Goal: Task Accomplishment & Management: Manage account settings

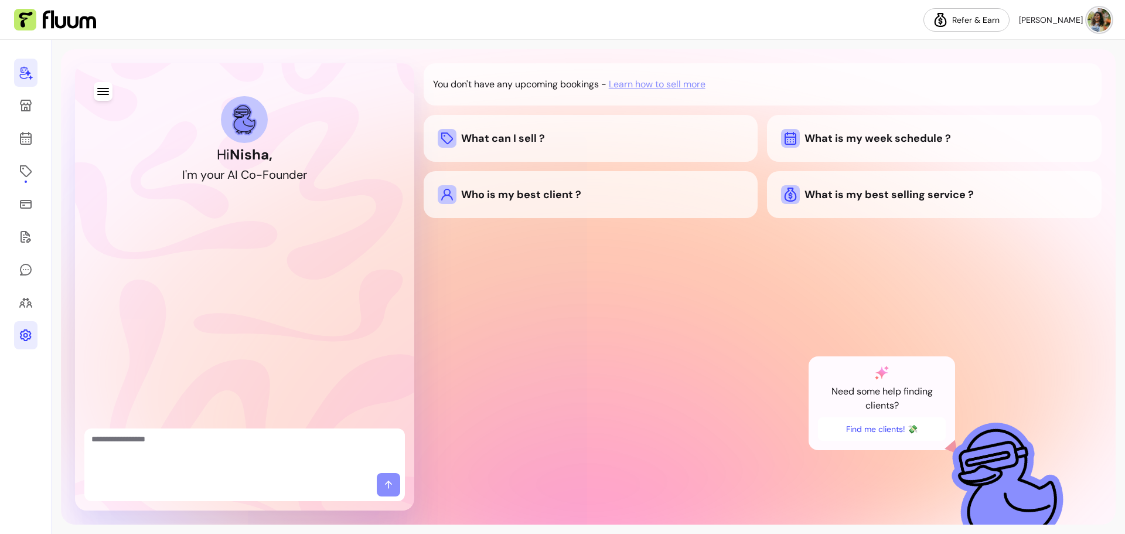
click at [21, 341] on icon at bounding box center [26, 335] width 14 height 14
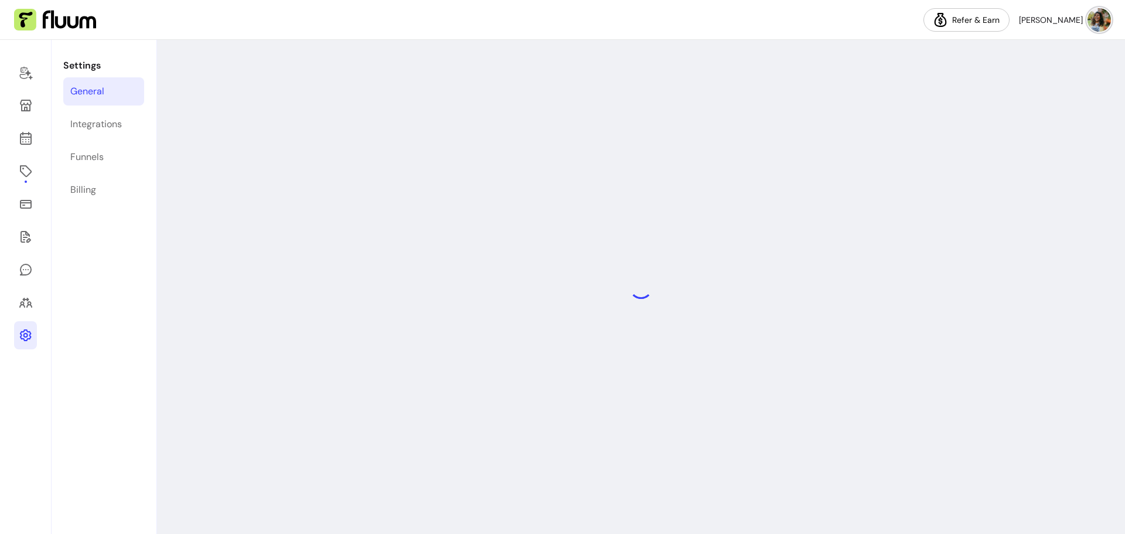
select select "**********"
select select "***"
select select "****"
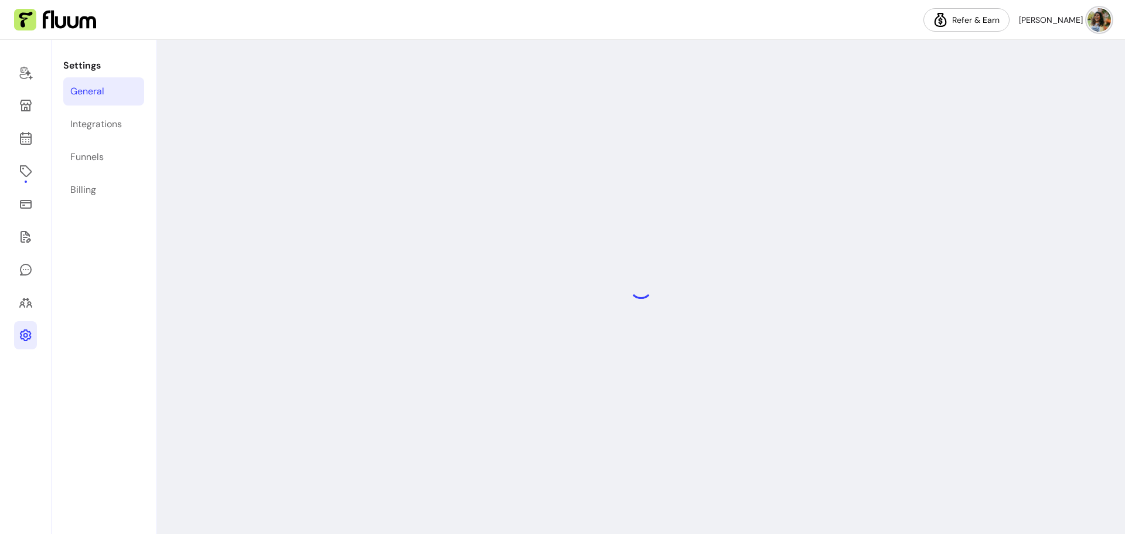
select select "***"
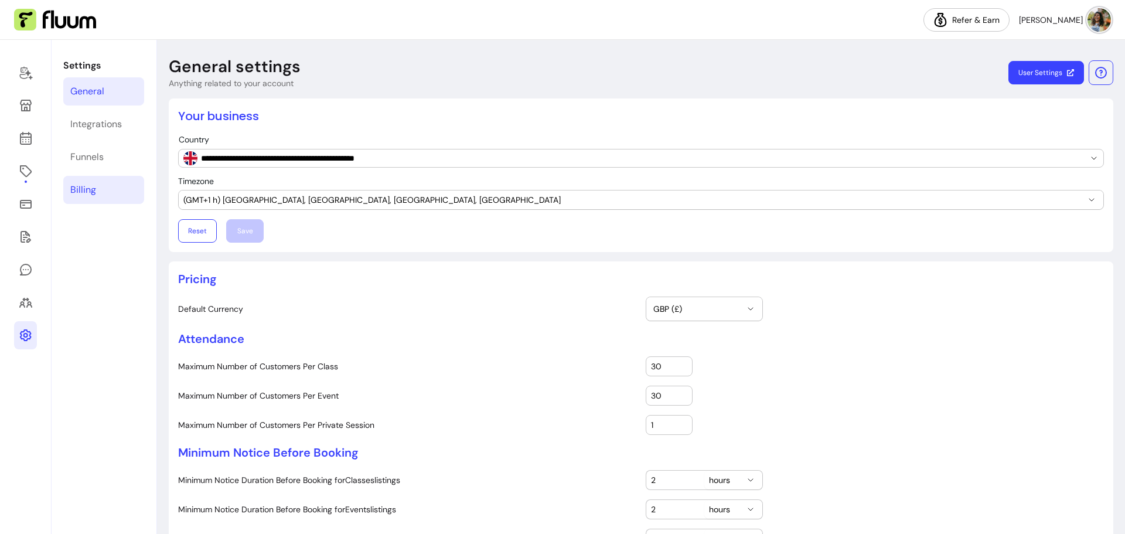
click at [100, 192] on link "Billing" at bounding box center [103, 190] width 81 height 28
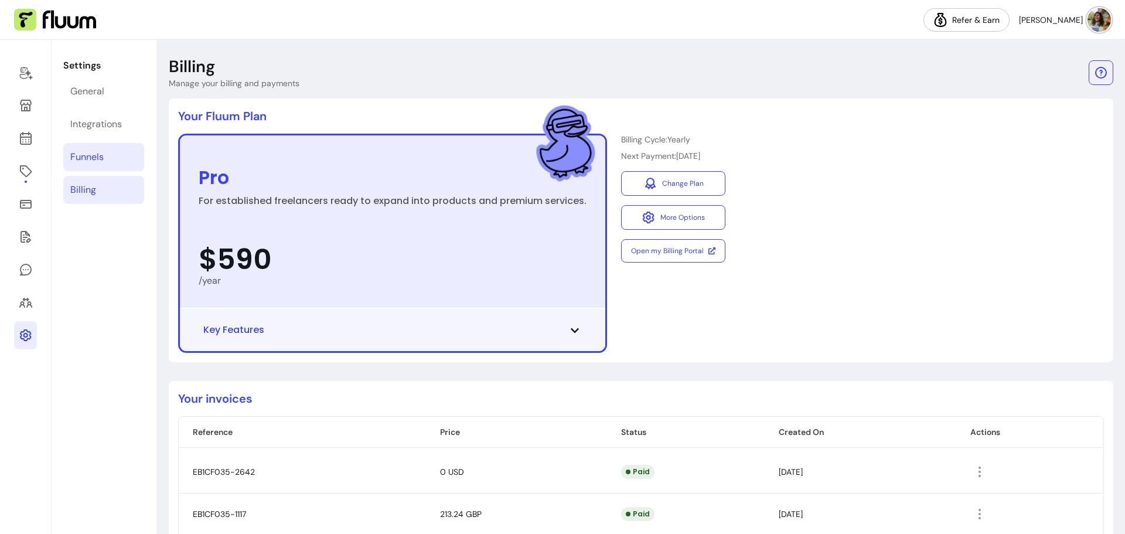
click at [81, 160] on div "Funnels" at bounding box center [86, 157] width 33 height 14
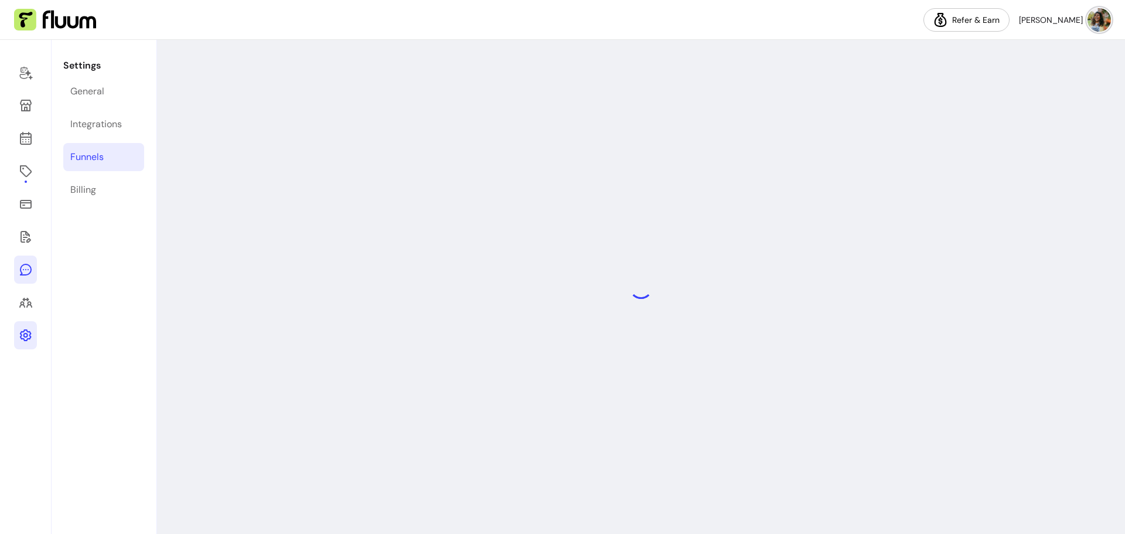
select select "**********"
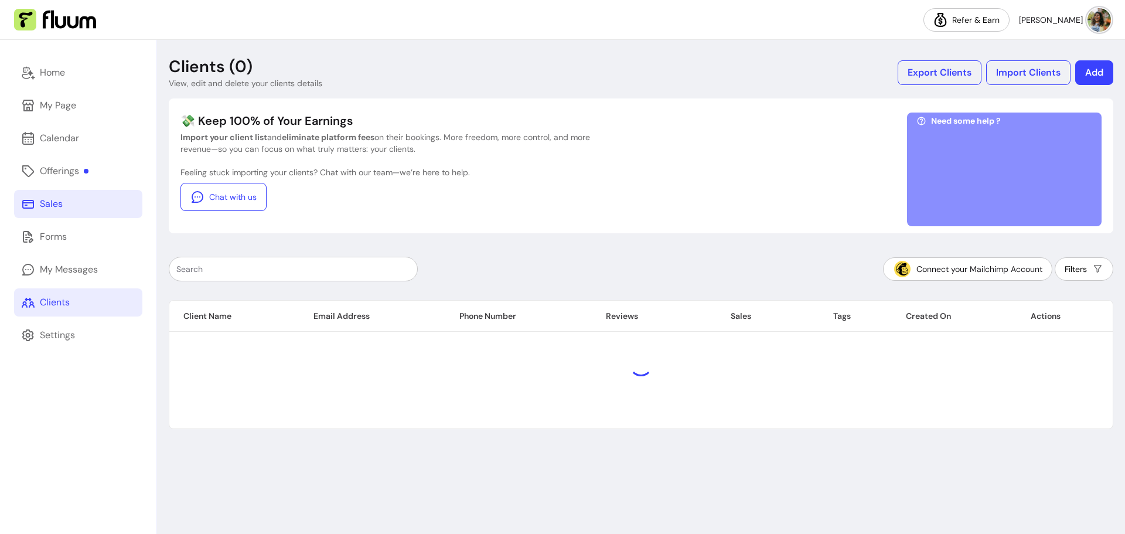
click at [45, 210] on div "Sales" at bounding box center [51, 204] width 23 height 14
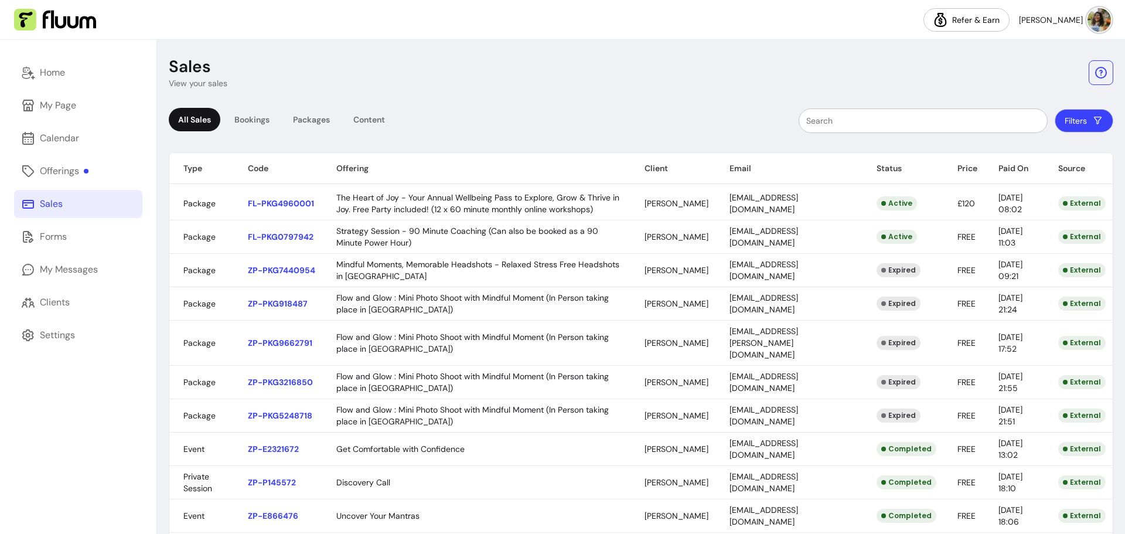
click at [43, 211] on link "Sales" at bounding box center [78, 204] width 128 height 28
click at [59, 166] on div "Offerings" at bounding box center [64, 171] width 49 height 14
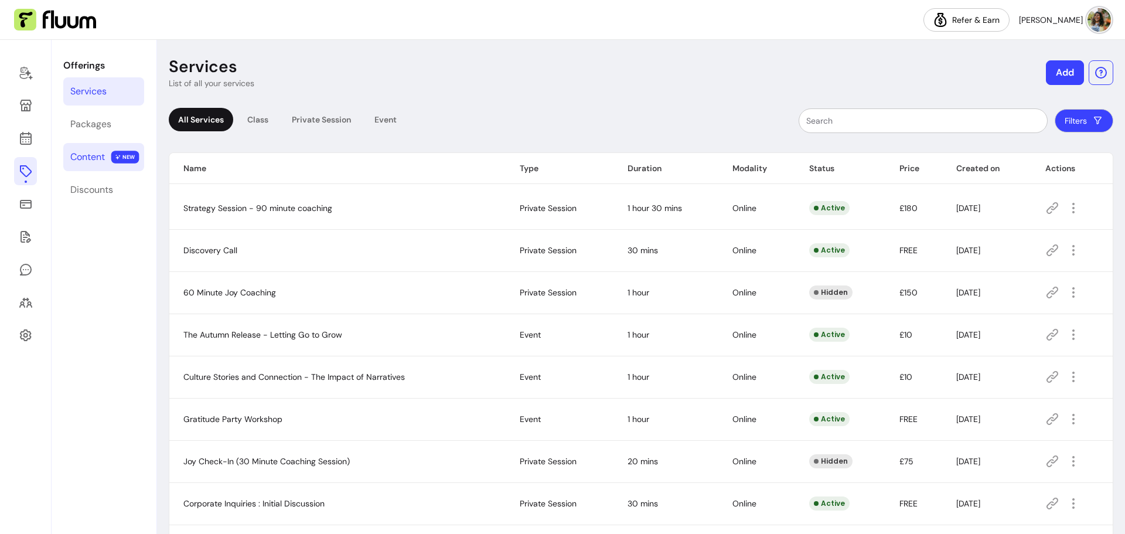
click at [93, 154] on div "Content" at bounding box center [87, 157] width 35 height 14
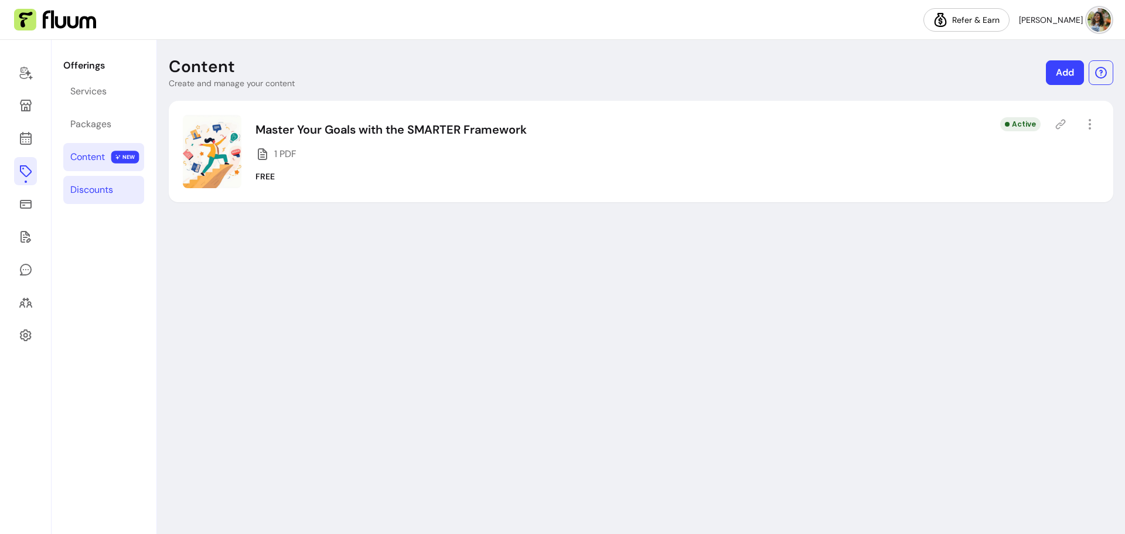
click at [78, 187] on div "Discounts" at bounding box center [91, 190] width 43 height 14
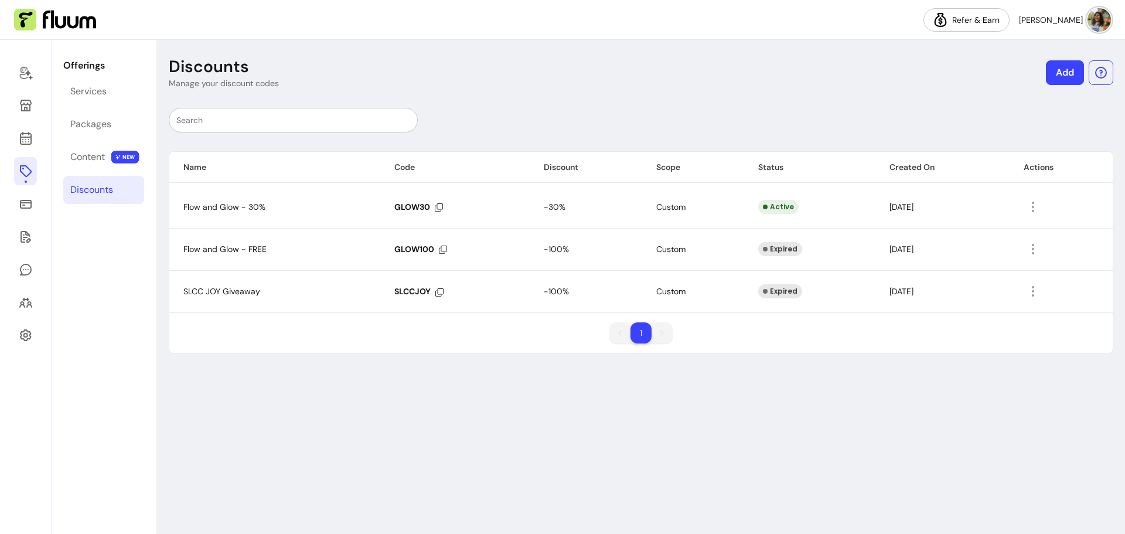
click at [1064, 72] on link "Add" at bounding box center [1065, 72] width 38 height 25
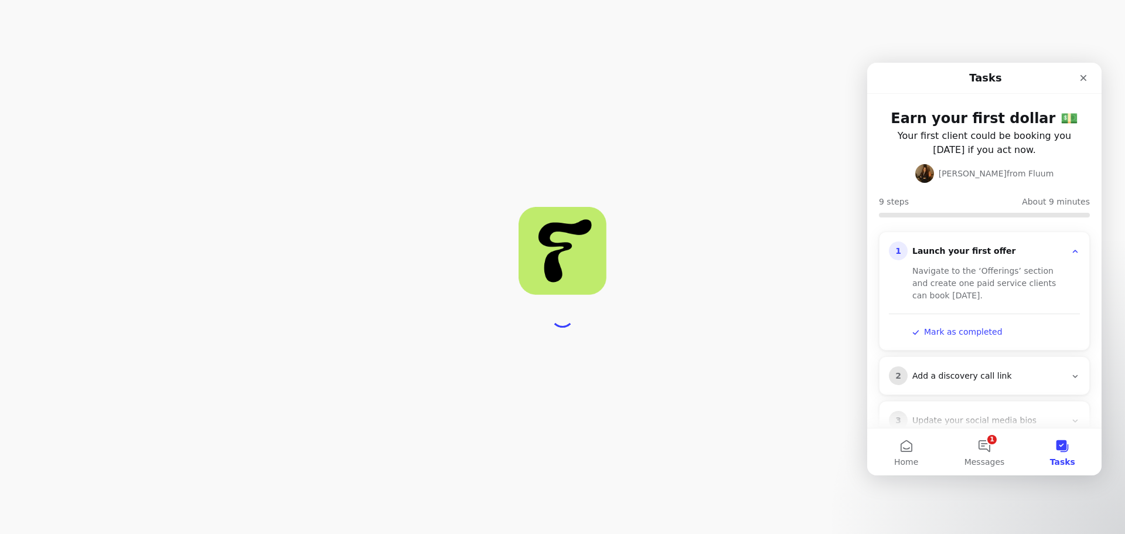
select select "****"
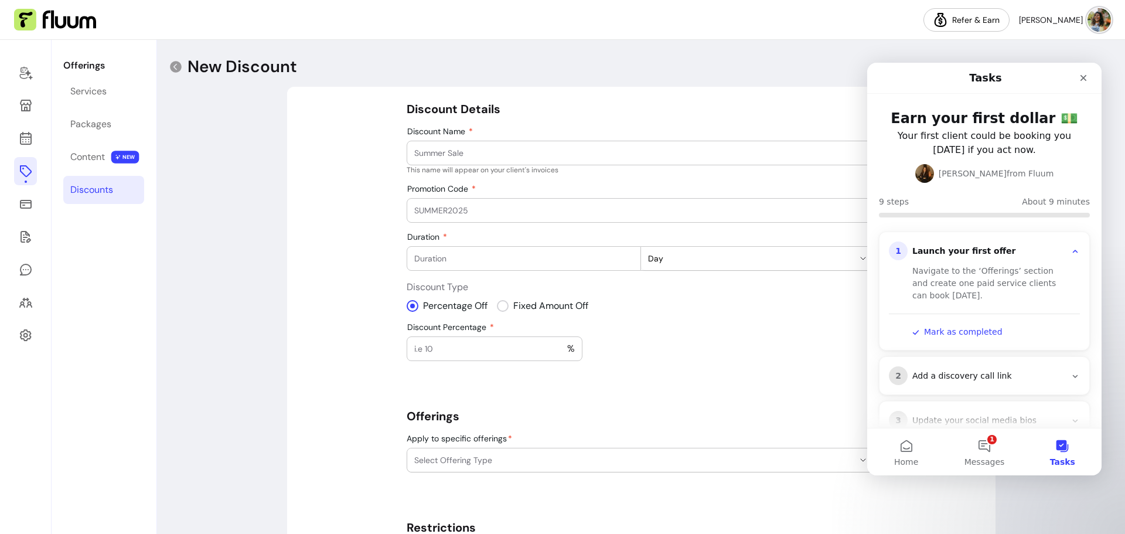
click at [483, 152] on input "Discount Name" at bounding box center [640, 153] width 453 height 12
click at [475, 212] on input "Promotion Code" at bounding box center [640, 210] width 453 height 12
type input "LAJOY"
click at [531, 156] on input "Discount Name" at bounding box center [640, 153] width 453 height 12
type input "Louisa"
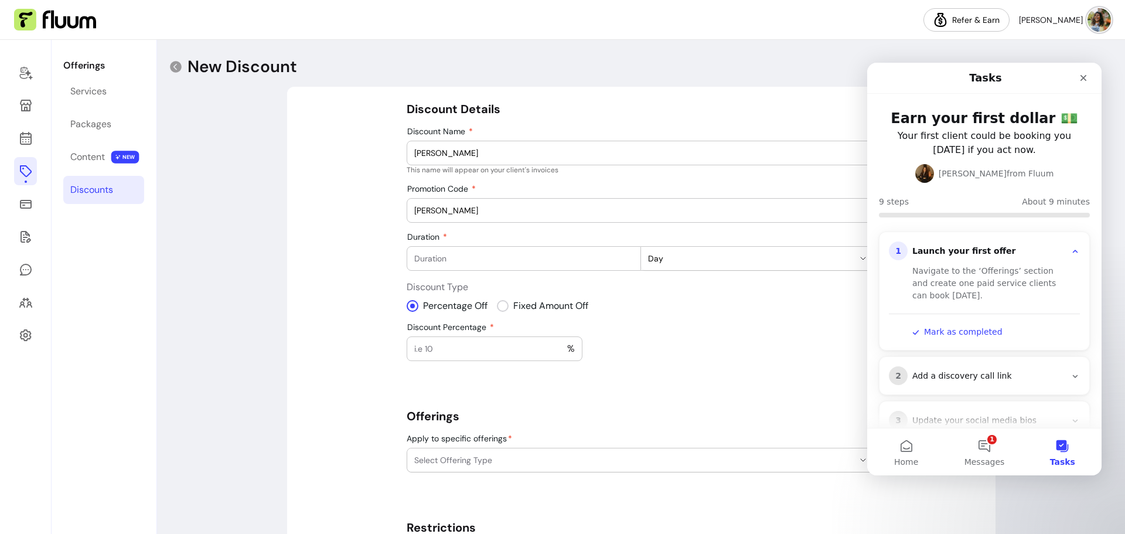
click at [525, 259] on input "Duration" at bounding box center [523, 258] width 219 height 12
click at [1081, 79] on icon "Close" at bounding box center [1083, 78] width 6 height 6
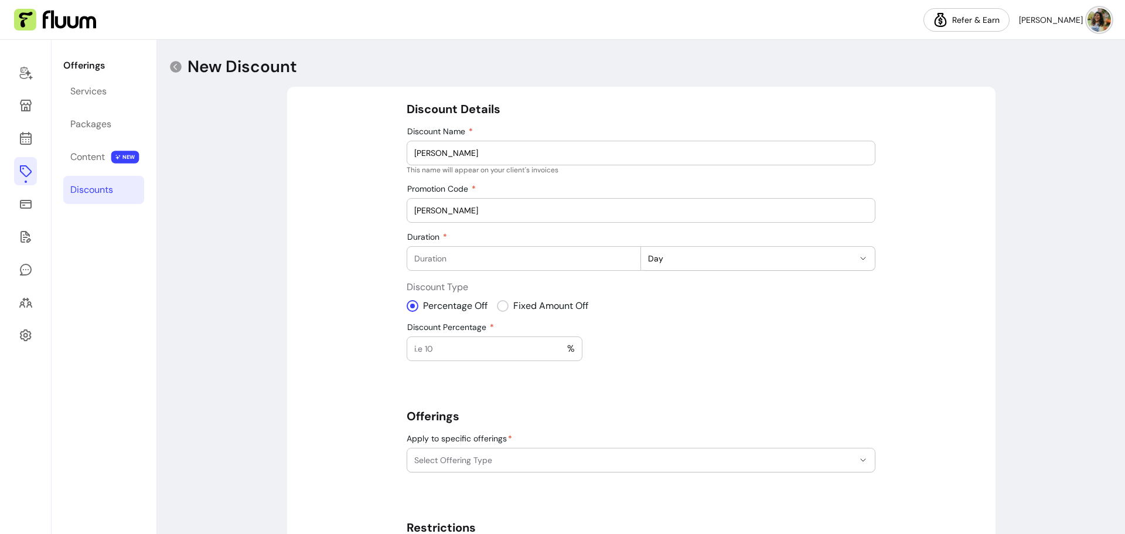
click at [442, 345] on input "Discount Percentage" at bounding box center [490, 349] width 153 height 12
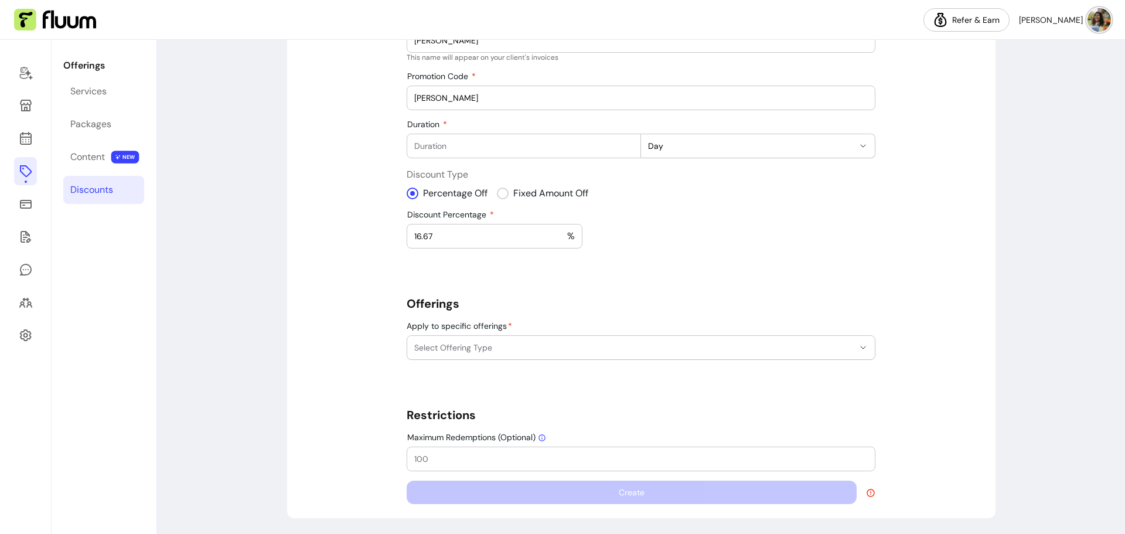
scroll to position [113, 0]
type input "16.67"
select select "***"
drag, startPoint x: 435, startPoint y: 234, endPoint x: 368, endPoint y: 234, distance: 67.4
click at [368, 234] on div "**********" at bounding box center [641, 246] width 708 height 544
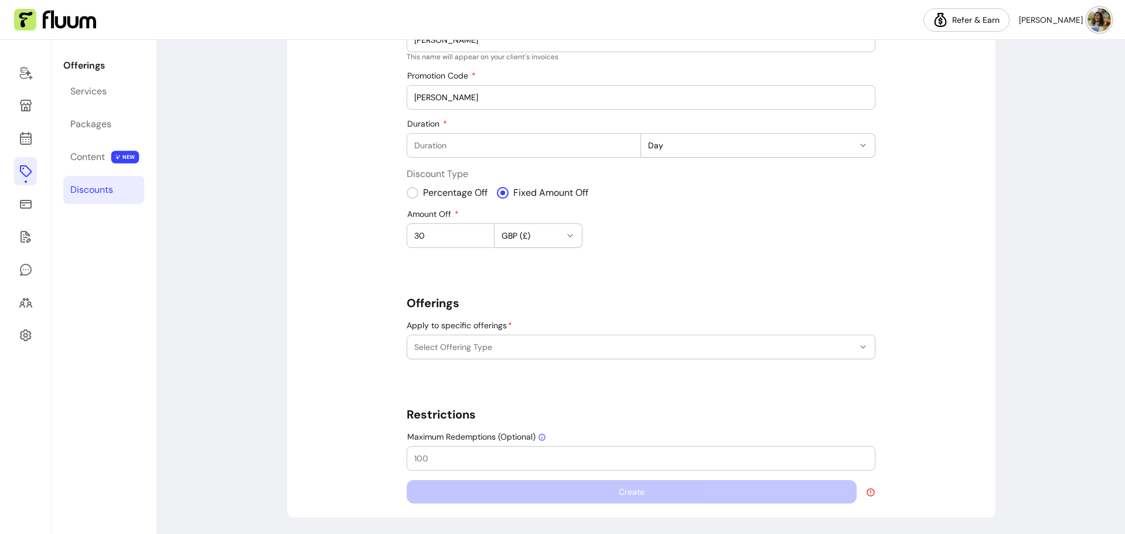
type input "30"
click at [586, 337] on button "Select Offering Type" at bounding box center [640, 346] width 467 height 23
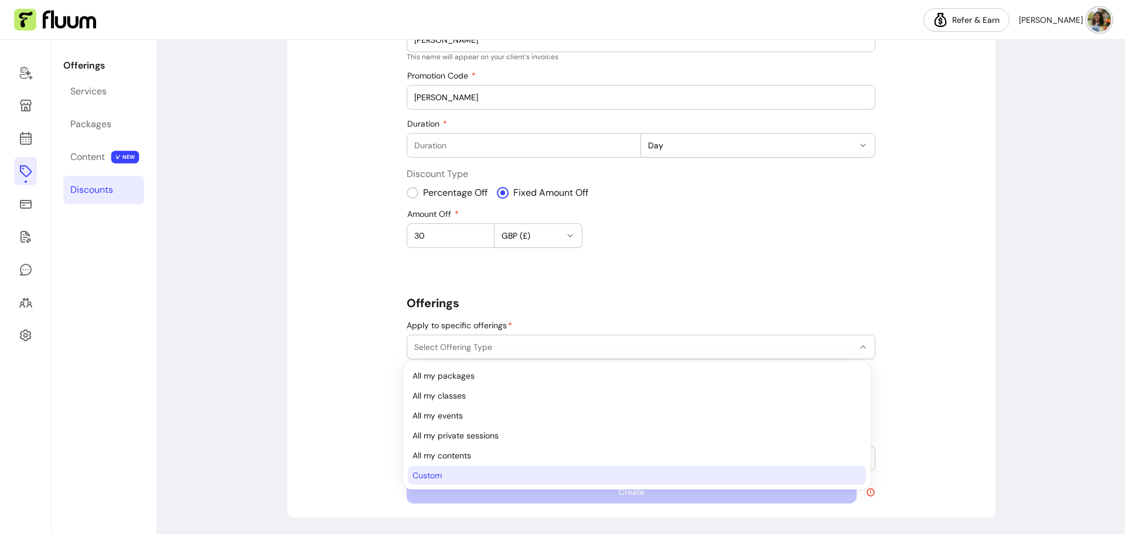
click at [449, 473] on span "Custom" at bounding box center [630, 475] width 437 height 12
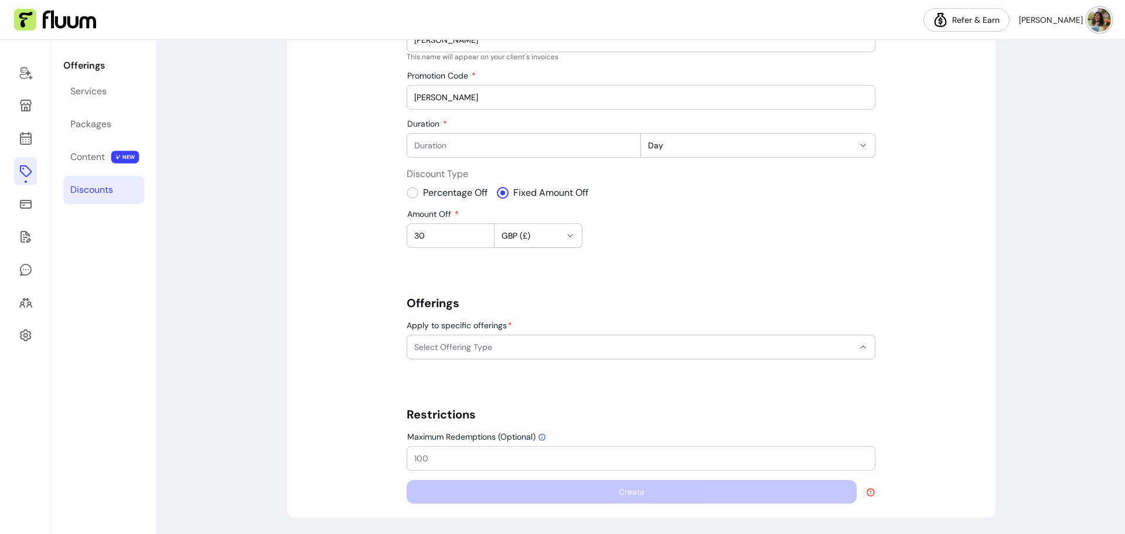
select select "******"
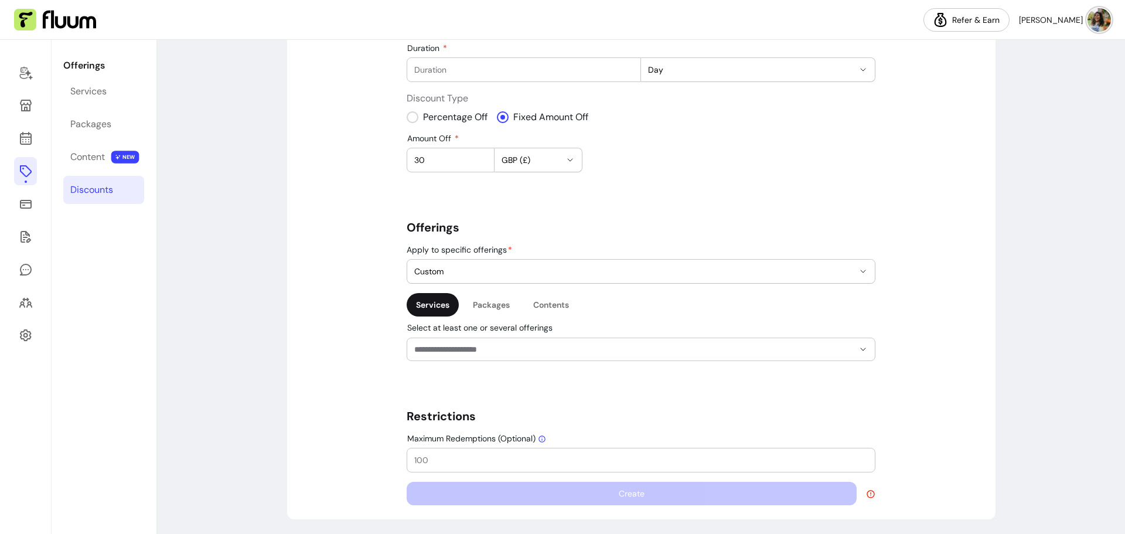
scroll to position [190, 0]
click at [544, 351] on input "Select at least one or several offerings" at bounding box center [624, 347] width 421 height 12
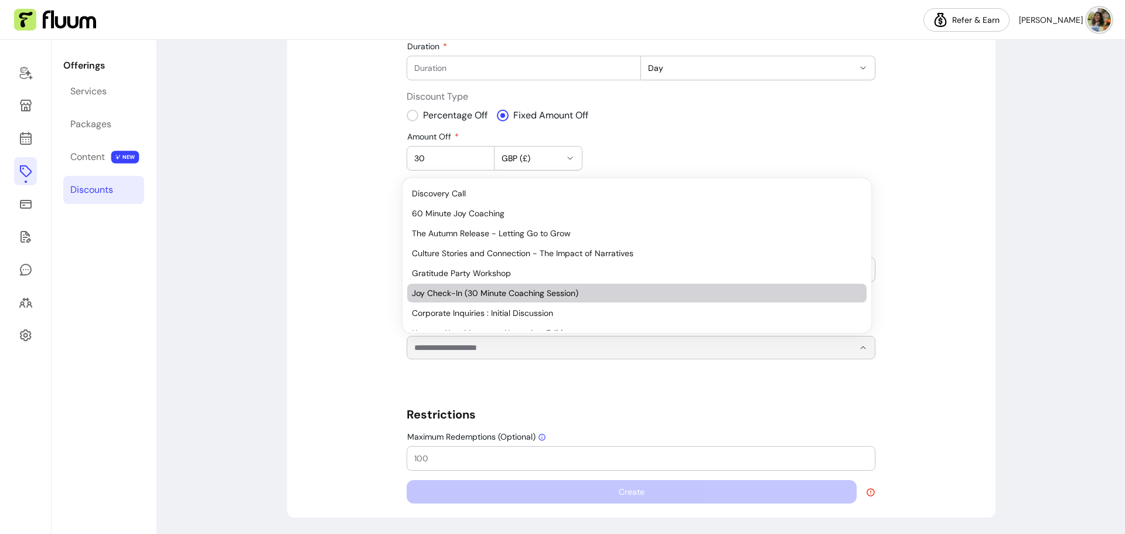
scroll to position [0, 0]
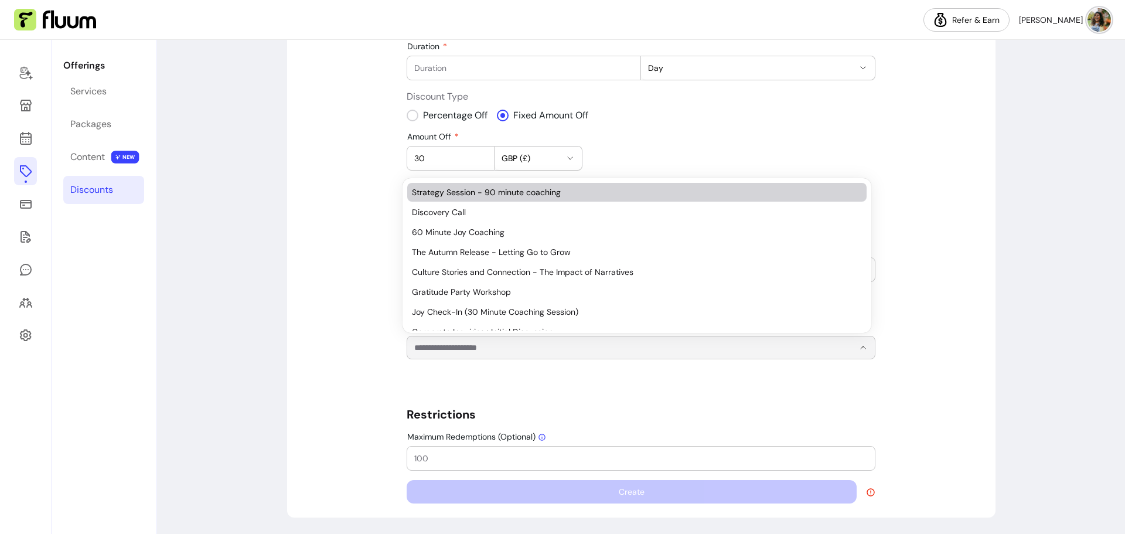
click at [558, 192] on span "Strategy Session - 90 minute coaching" at bounding box center [631, 192] width 438 height 12
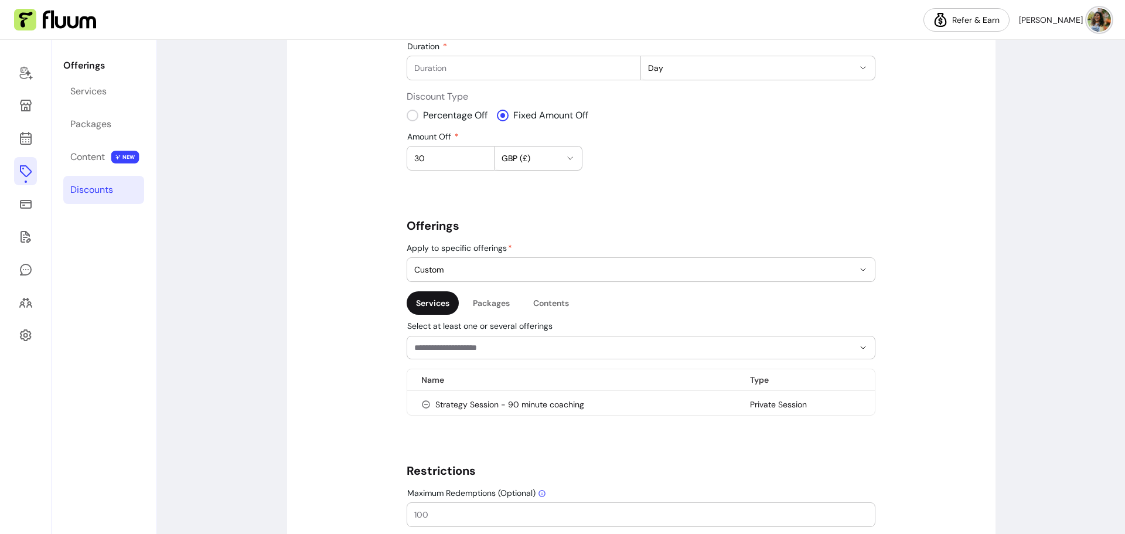
scroll to position [247, 0]
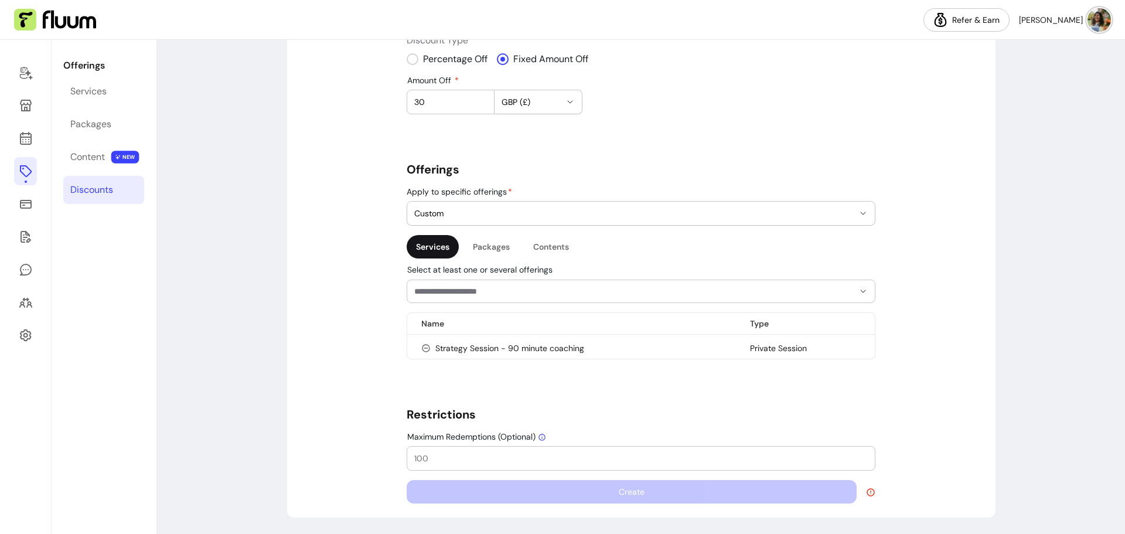
drag, startPoint x: 428, startPoint y: 454, endPoint x: 403, endPoint y: 455, distance: 25.2
click at [407, 455] on div "Maximum Redemptions (Optional)" at bounding box center [640, 457] width 467 height 23
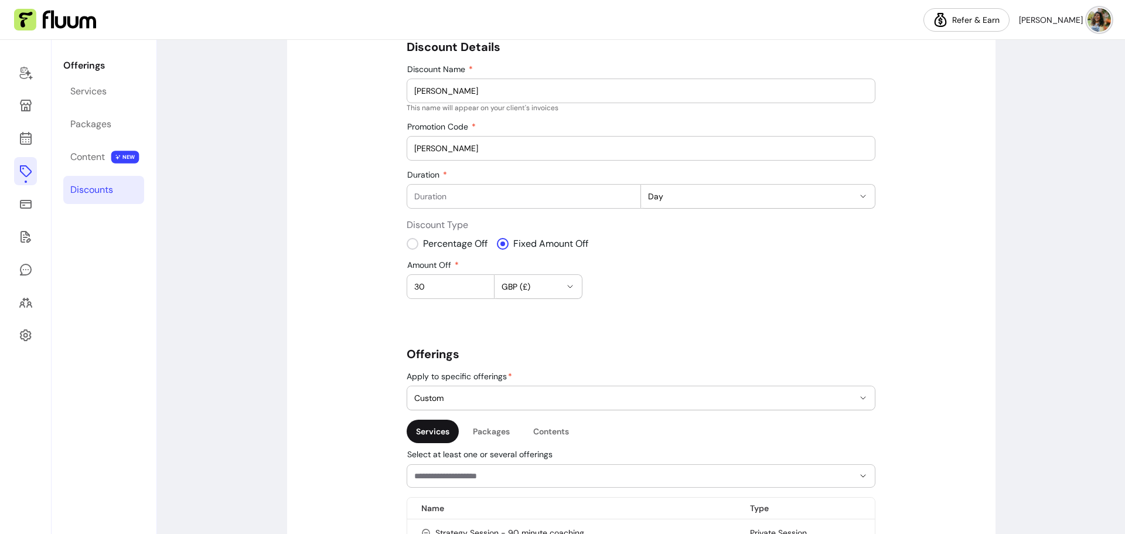
scroll to position [12, 0]
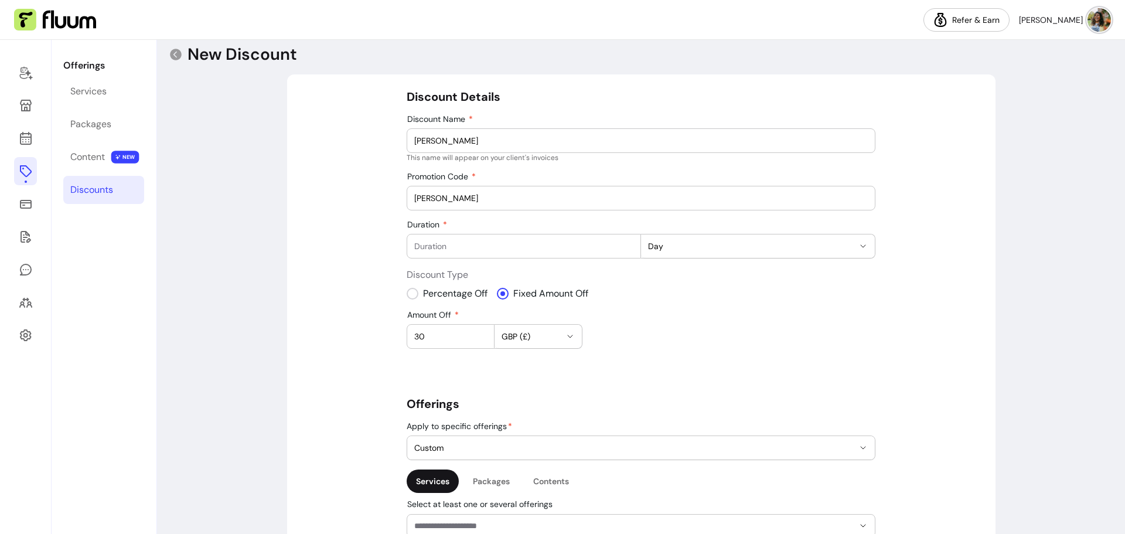
type input "30"
click at [517, 253] on div at bounding box center [523, 245] width 219 height 23
click at [626, 241] on input "1" at bounding box center [523, 246] width 219 height 12
type input "2"
click at [626, 241] on input "2" at bounding box center [523, 246] width 219 height 12
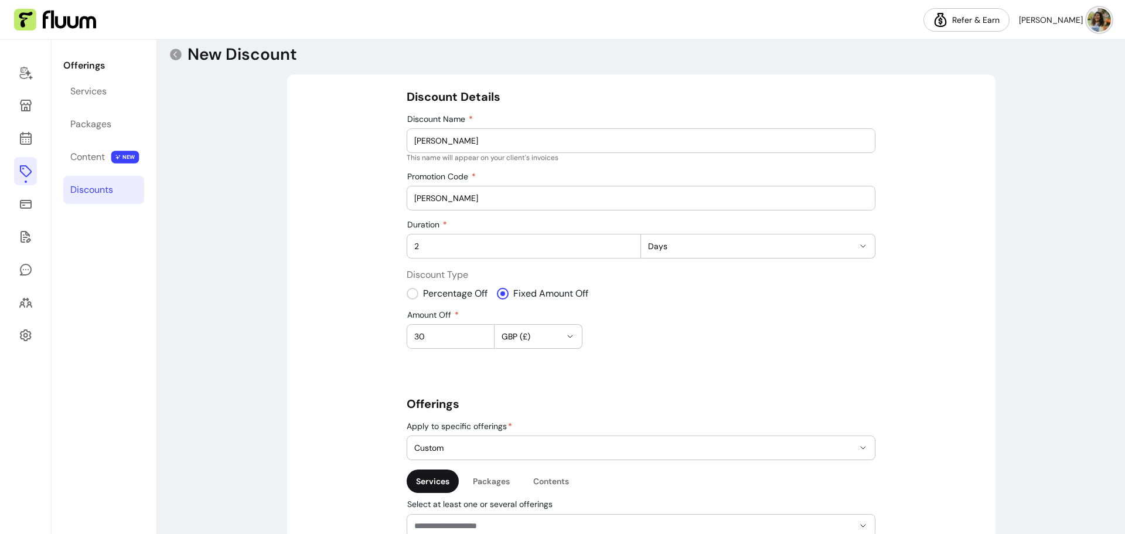
click at [858, 242] on icon "button" at bounding box center [862, 245] width 9 height 9
click at [756, 327] on li "Years" at bounding box center [753, 334] width 224 height 19
select select "*****"
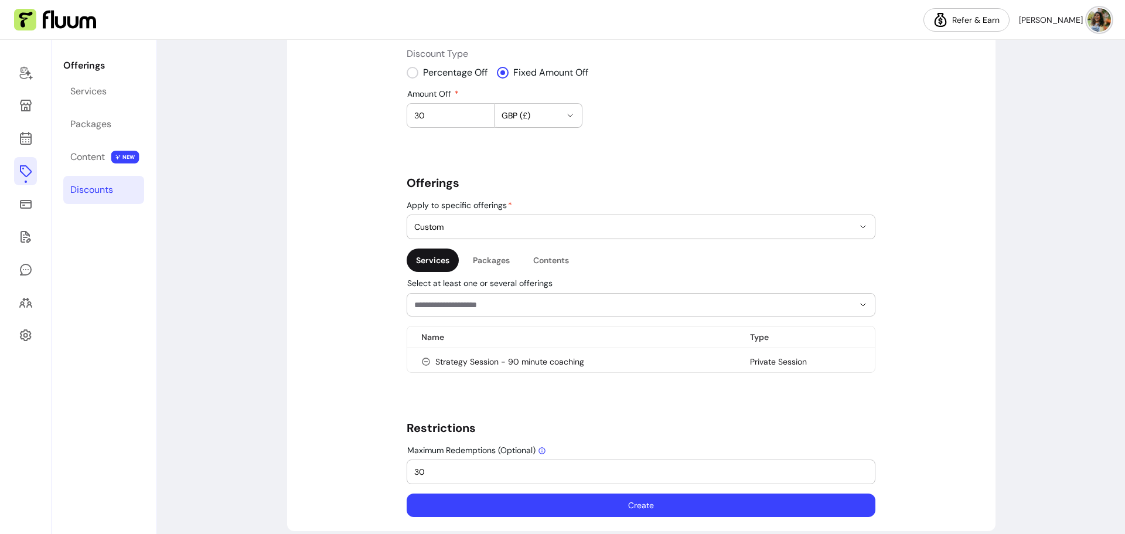
scroll to position [247, 0]
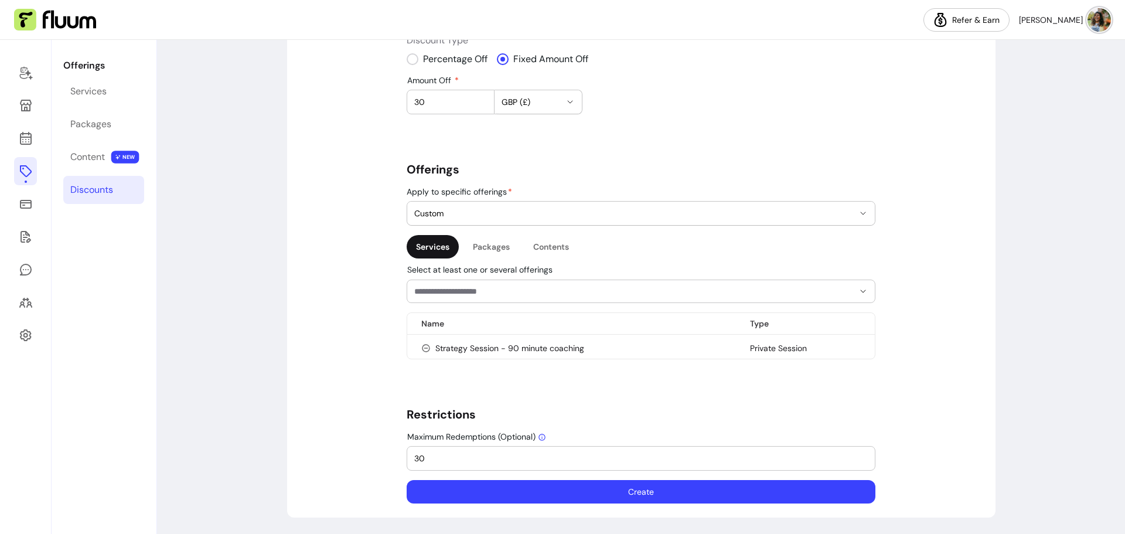
click at [716, 486] on button "Create" at bounding box center [641, 491] width 469 height 23
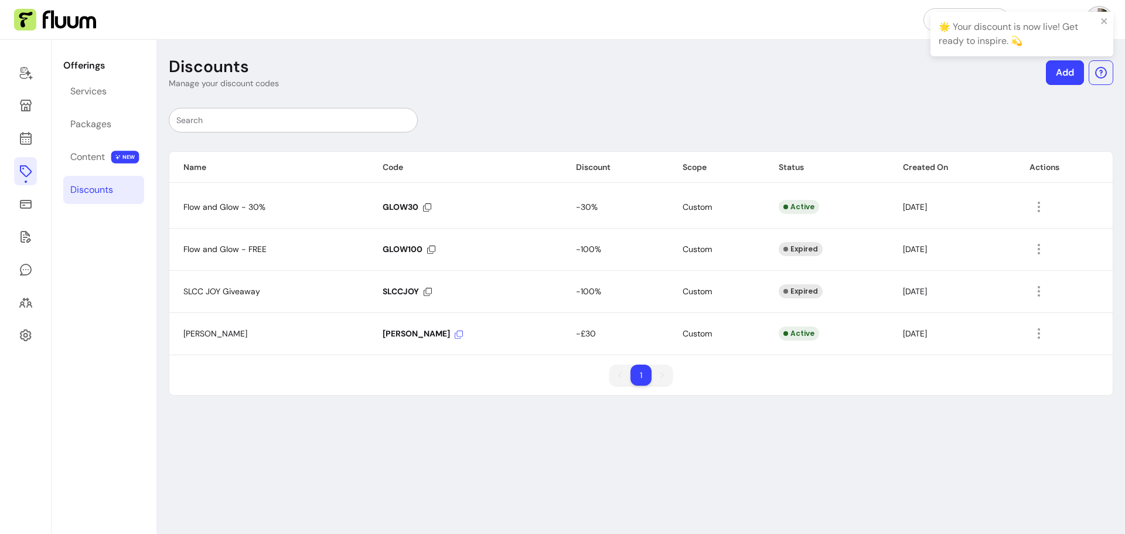
click at [455, 333] on icon at bounding box center [459, 334] width 8 height 8
click at [112, 93] on link "Services" at bounding box center [103, 91] width 81 height 28
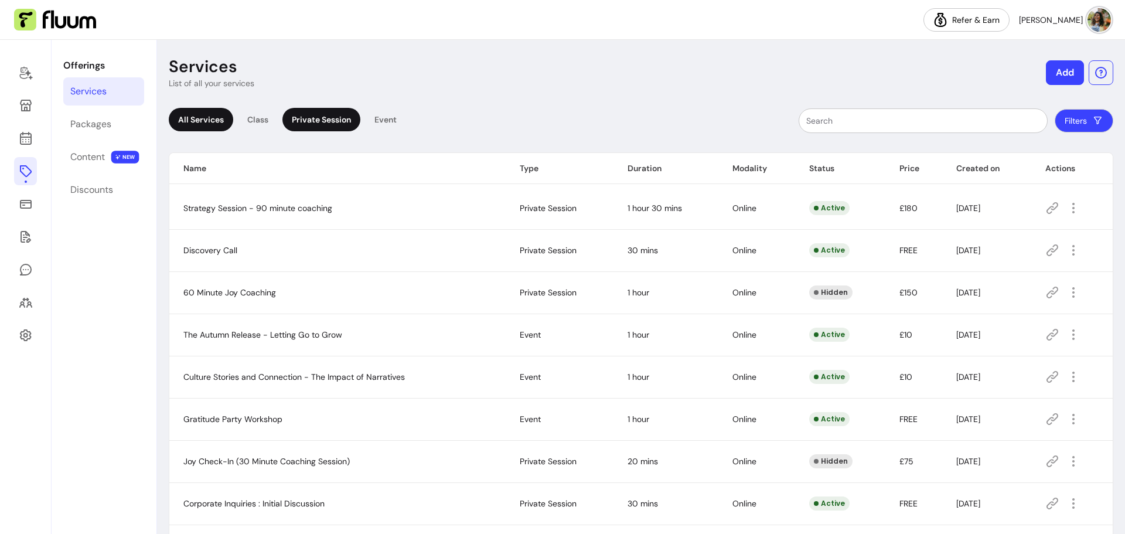
click at [316, 119] on div "Private Session" at bounding box center [321, 119] width 78 height 23
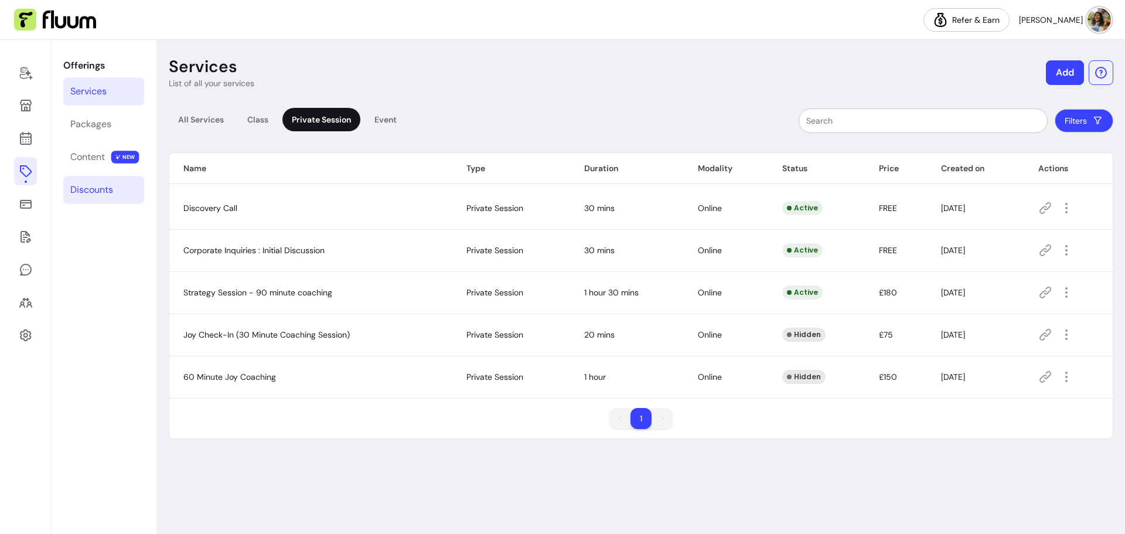
click at [90, 187] on div "Discounts" at bounding box center [91, 190] width 43 height 14
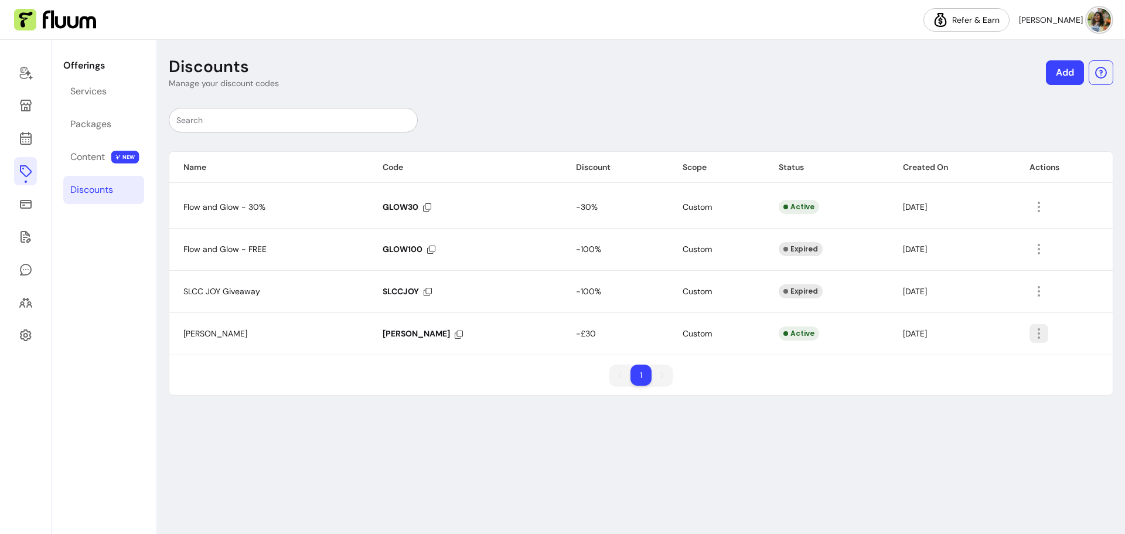
click at [1032, 329] on icon "button" at bounding box center [1039, 333] width 14 height 14
click at [966, 362] on span "Amend" at bounding box center [991, 360] width 86 height 12
select select "*****"
select select "***"
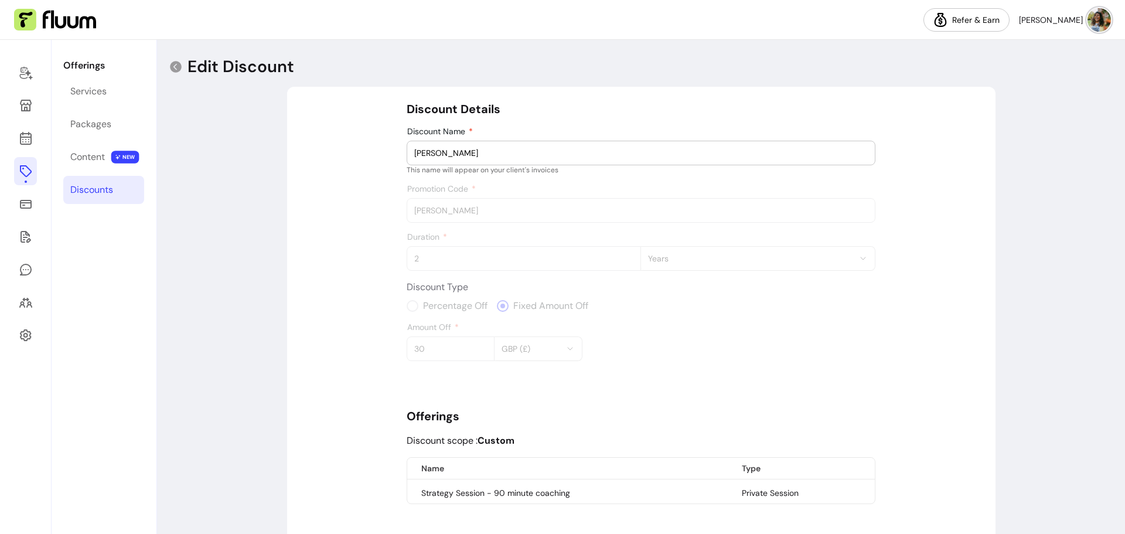
click at [507, 212] on div "Discount Details Discount Name Louisa This name will appear on your client's in…" at bounding box center [641, 374] width 469 height 547
click at [453, 136] on span "Discount Name" at bounding box center [437, 131] width 60 height 11
click at [453, 147] on input "[PERSON_NAME]" at bounding box center [640, 153] width 453 height 12
click at [433, 252] on div "Duration 2 **** ***** ****** ***** Years" at bounding box center [641, 251] width 469 height 39
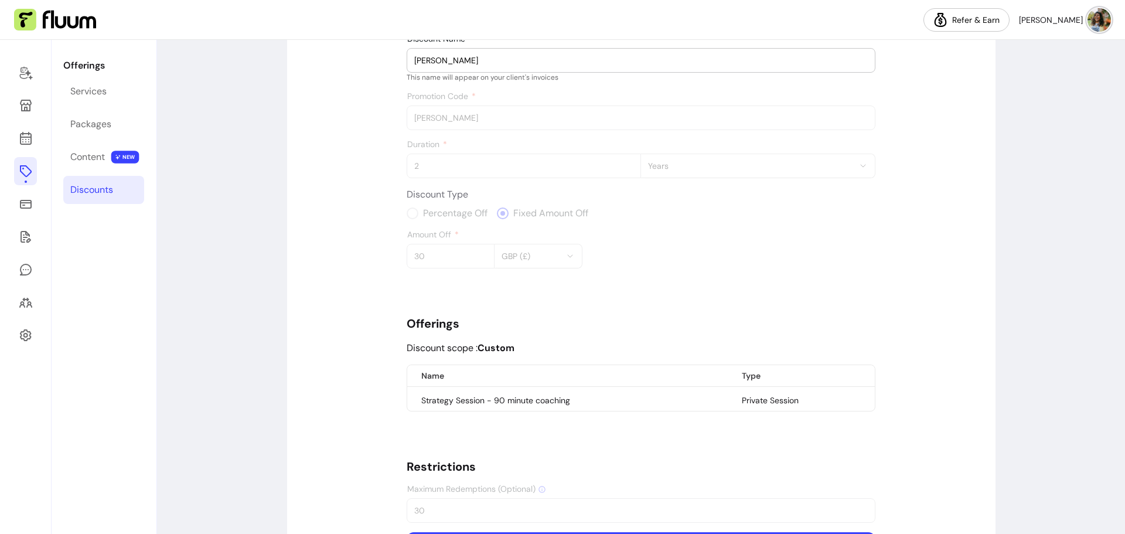
scroll to position [145, 0]
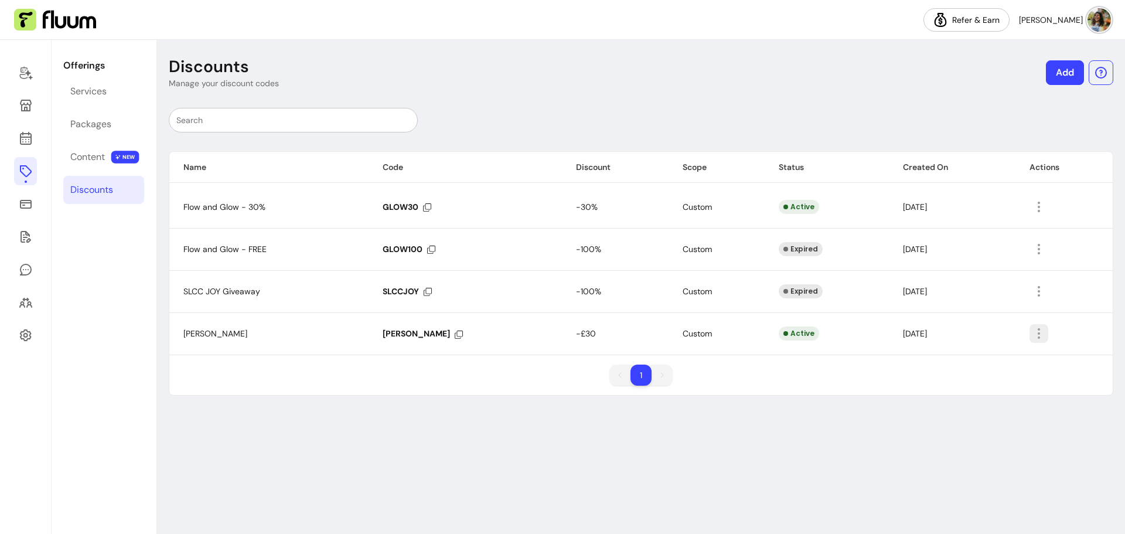
drag, startPoint x: 1034, startPoint y: 333, endPoint x: 975, endPoint y: 340, distance: 59.6
click at [970, 343] on td "[DATE]" at bounding box center [952, 333] width 127 height 42
click at [1032, 333] on icon "button" at bounding box center [1038, 333] width 13 height 13
click at [992, 357] on span "Amend" at bounding box center [991, 360] width 86 height 12
select select "*****"
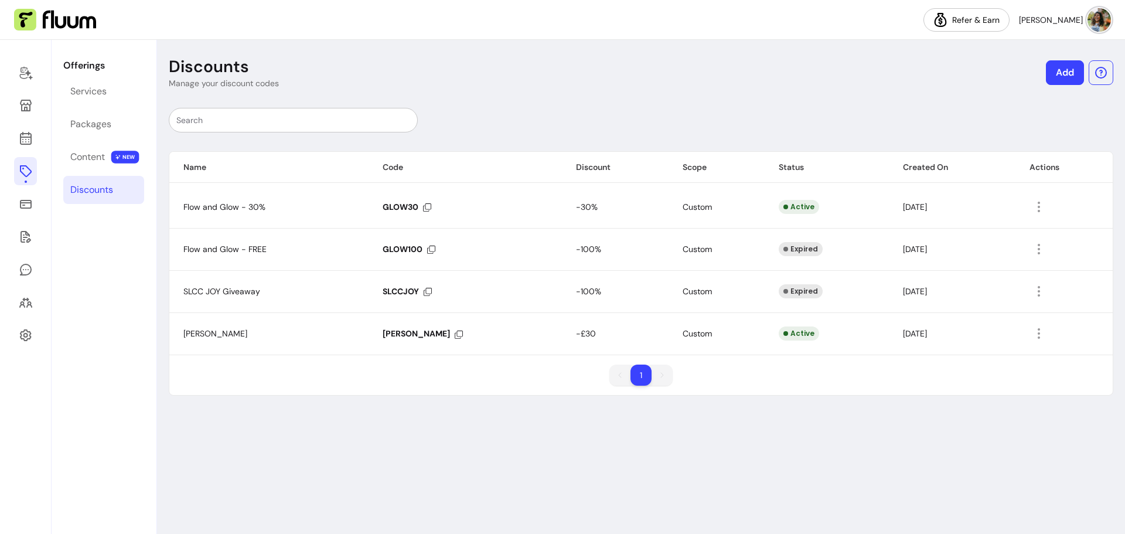
select select "***"
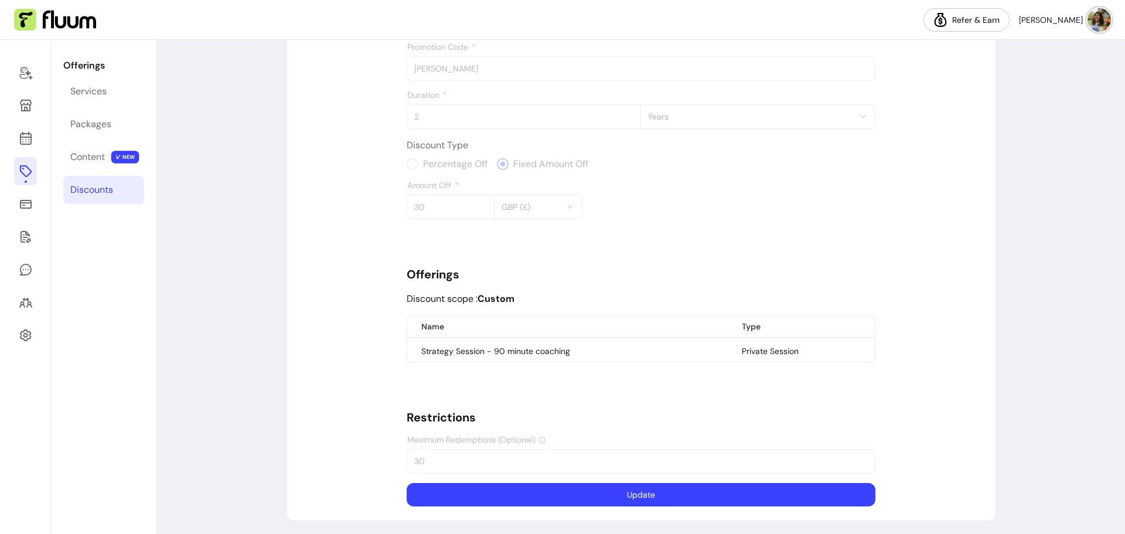
scroll to position [145, 0]
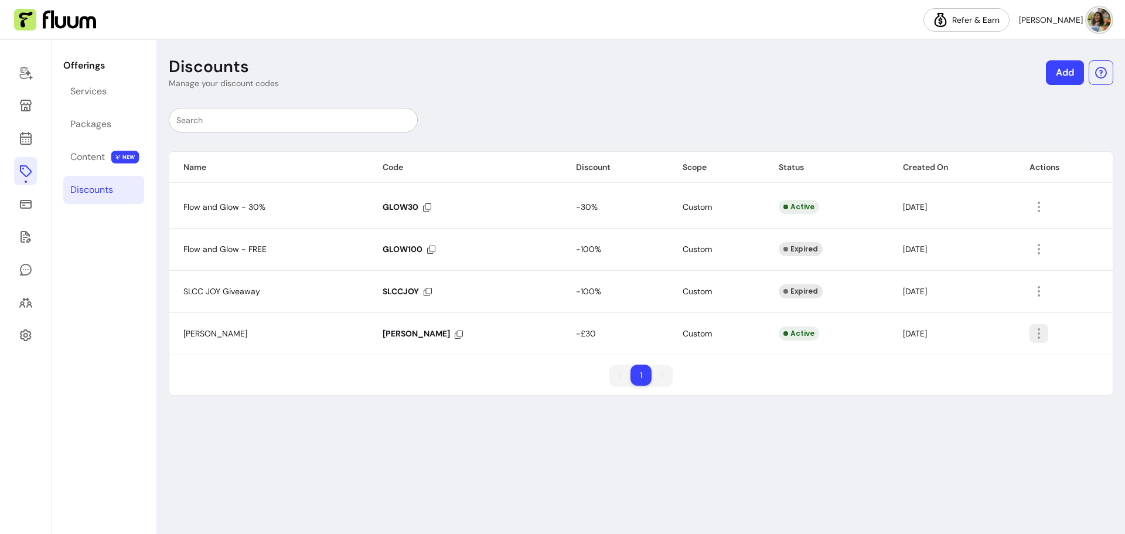
click at [1032, 334] on icon "button" at bounding box center [1039, 333] width 14 height 14
click at [1032, 334] on icon "button" at bounding box center [1038, 333] width 13 height 13
click at [1032, 334] on icon "button" at bounding box center [1039, 333] width 14 height 14
click at [955, 375] on span "Delete" at bounding box center [991, 380] width 86 height 12
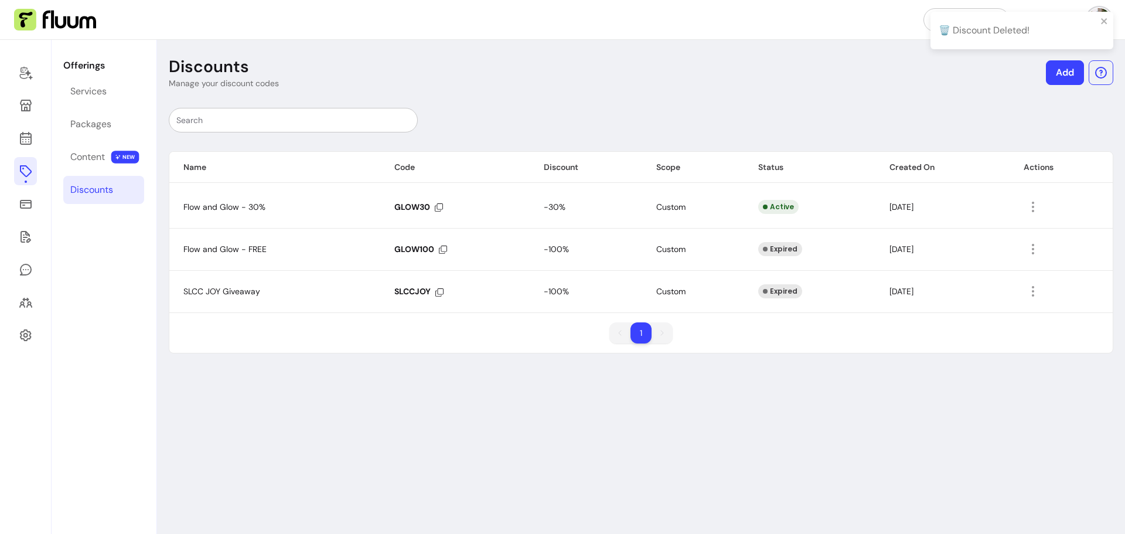
click at [1068, 78] on link "Add" at bounding box center [1065, 72] width 38 height 25
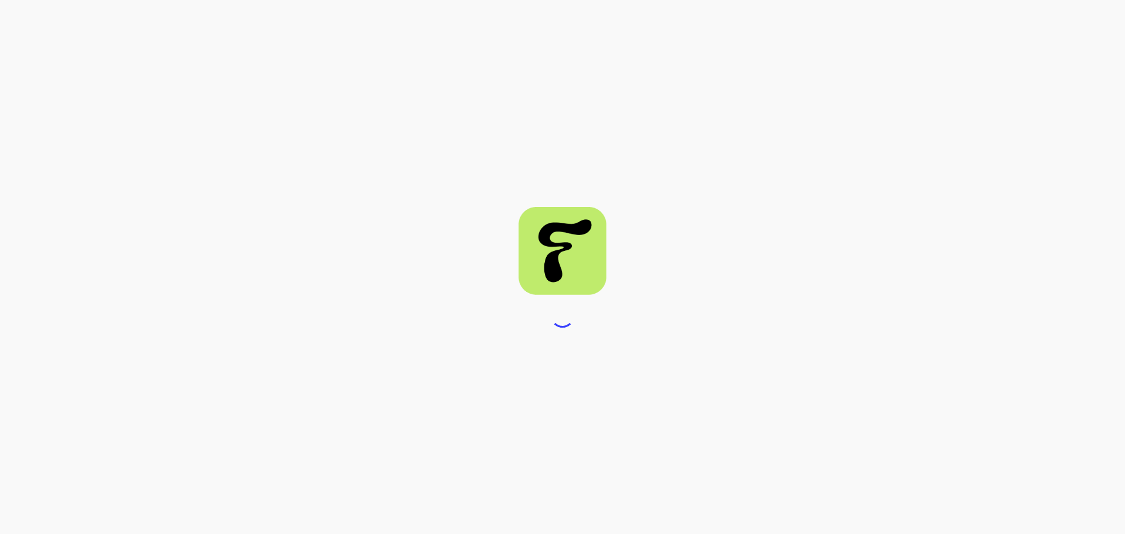
select select "****"
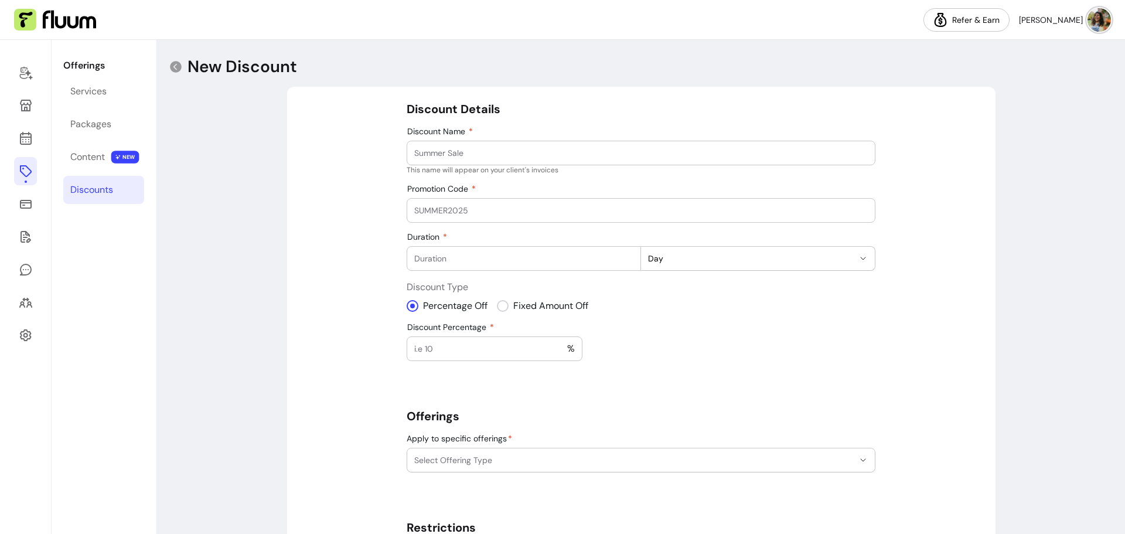
click at [444, 153] on input "Discount Name" at bounding box center [640, 153] width 453 height 12
drag, startPoint x: 425, startPoint y: 152, endPoint x: 416, endPoint y: 151, distance: 9.5
click at [416, 151] on input "LAJOY90" at bounding box center [640, 153] width 453 height 12
type input "Louisa 90"
click at [494, 199] on div at bounding box center [640, 210] width 453 height 23
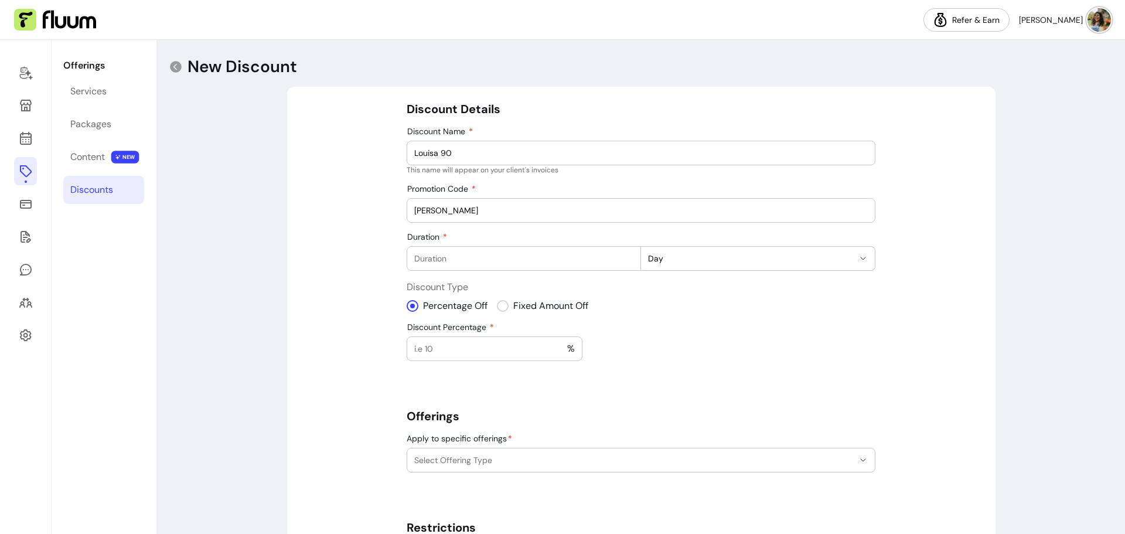
drag, startPoint x: 494, startPoint y: 199, endPoint x: 470, endPoint y: 206, distance: 25.0
click at [470, 206] on input "LAJOY" at bounding box center [640, 210] width 453 height 12
type input "LAJOY90"
click at [527, 257] on input "Duration" at bounding box center [523, 258] width 219 height 12
type input "2"
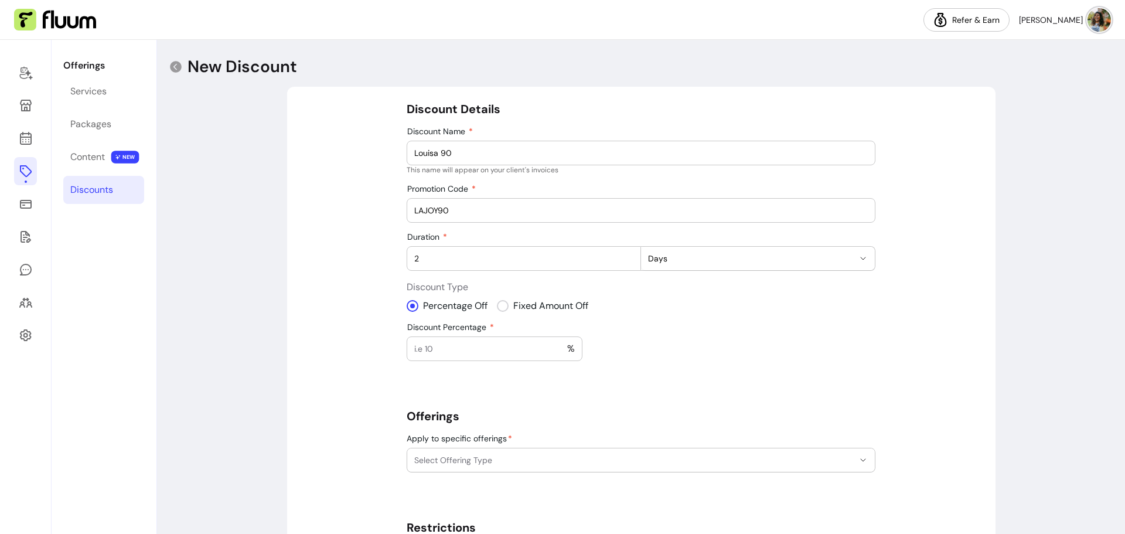
click at [750, 256] on span "Days" at bounding box center [751, 258] width 206 height 12
click at [696, 346] on span "Years" at bounding box center [747, 347] width 203 height 12
select select "*****"
select select "***"
click at [435, 347] on input "Amount Off" at bounding box center [450, 349] width 73 height 12
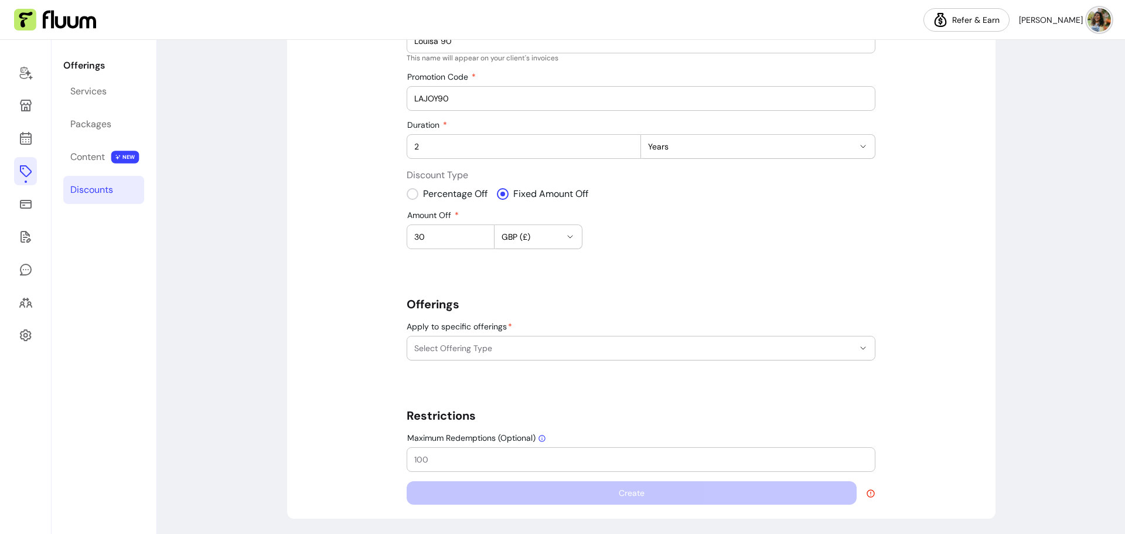
scroll to position [113, 0]
type input "30"
click at [539, 345] on span "Select Offering Type" at bounding box center [633, 347] width 439 height 12
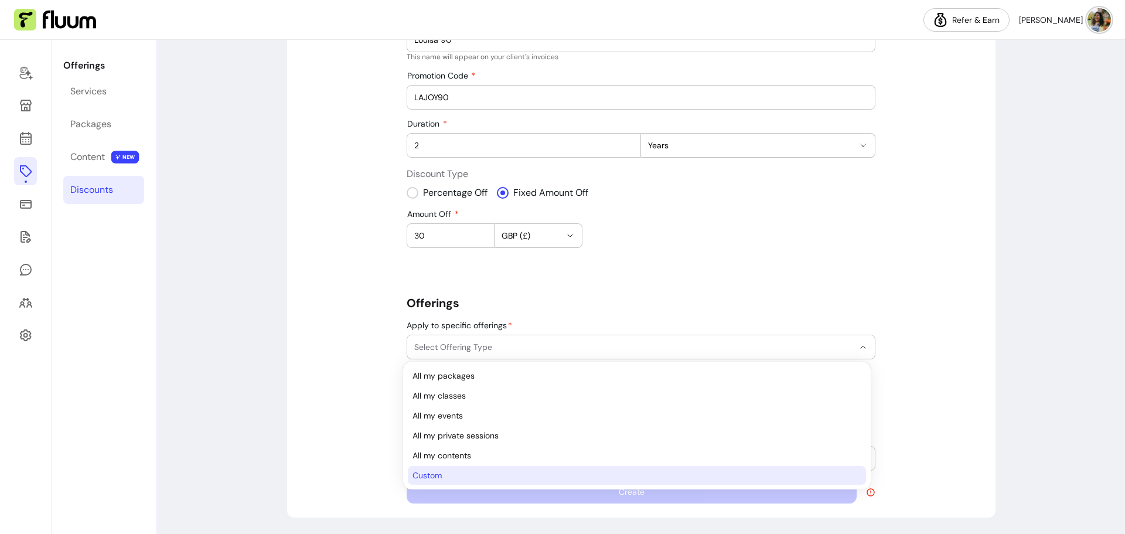
click at [439, 479] on span "Custom" at bounding box center [630, 475] width 437 height 12
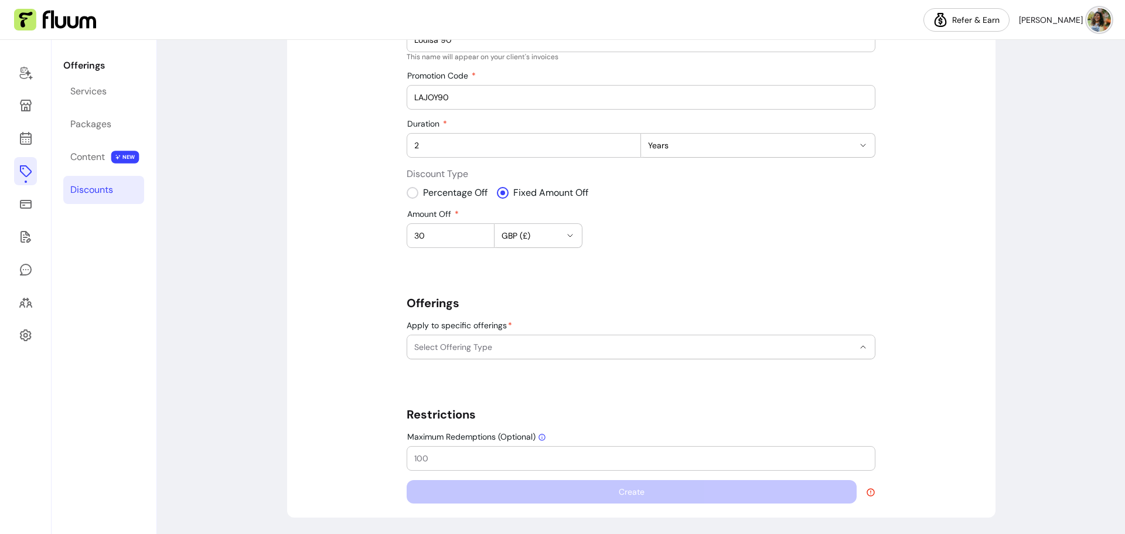
select select "******"
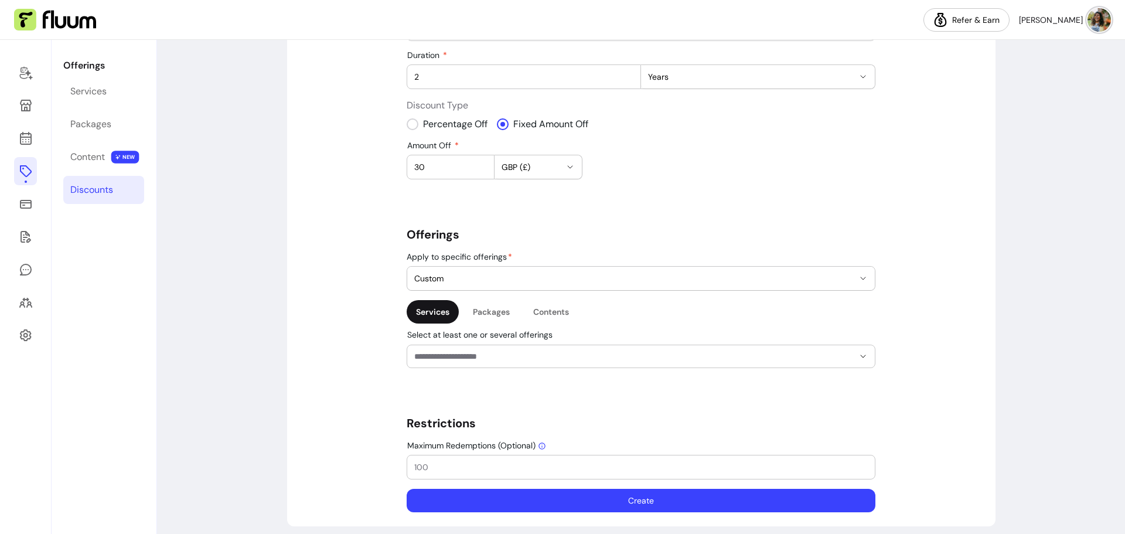
scroll to position [190, 0]
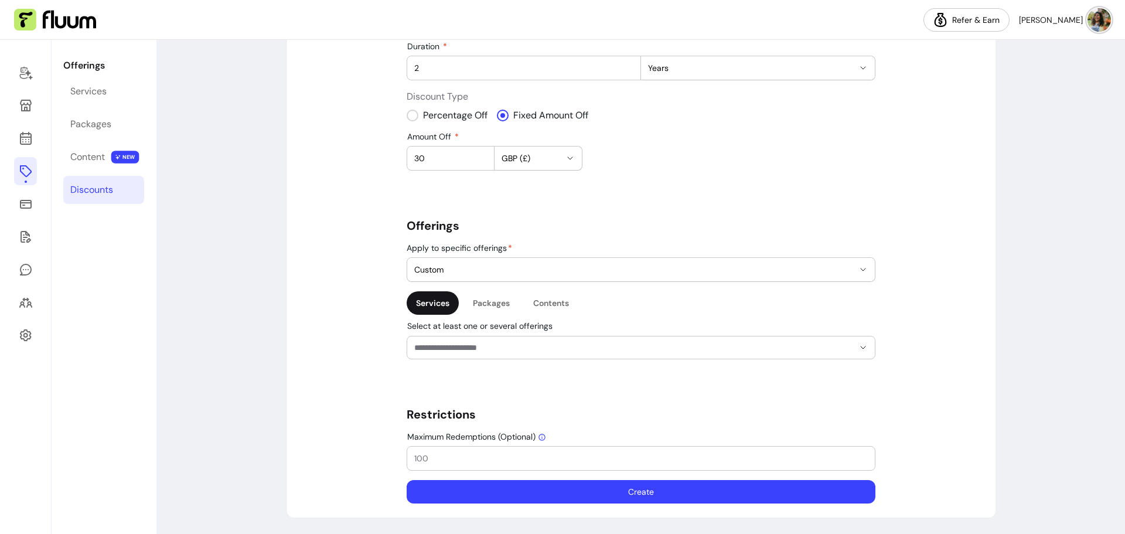
click at [534, 355] on div at bounding box center [640, 347] width 453 height 22
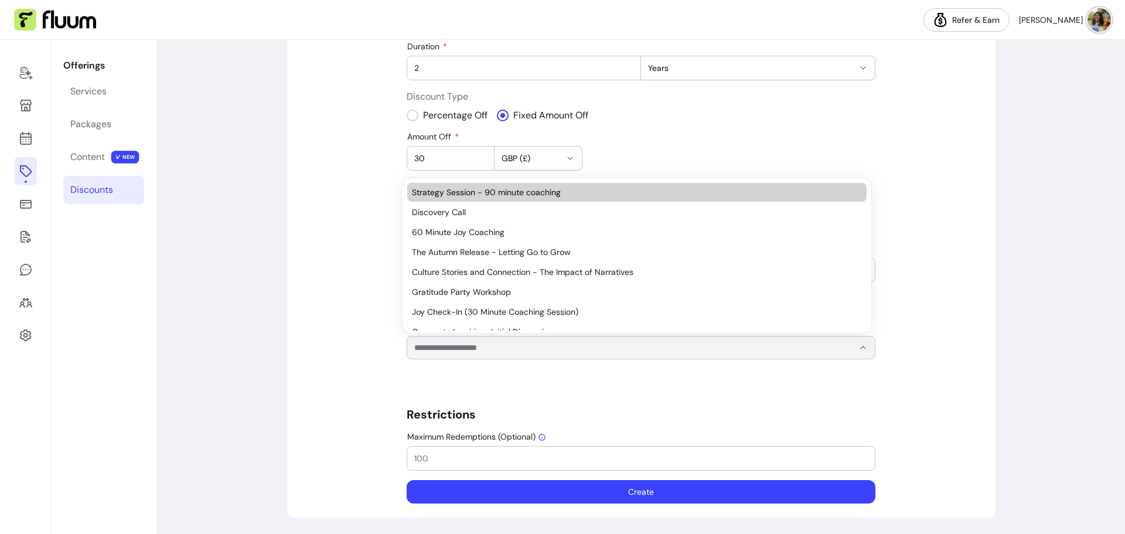
click at [523, 194] on span "Strategy Session - 90 minute coaching" at bounding box center [631, 192] width 438 height 12
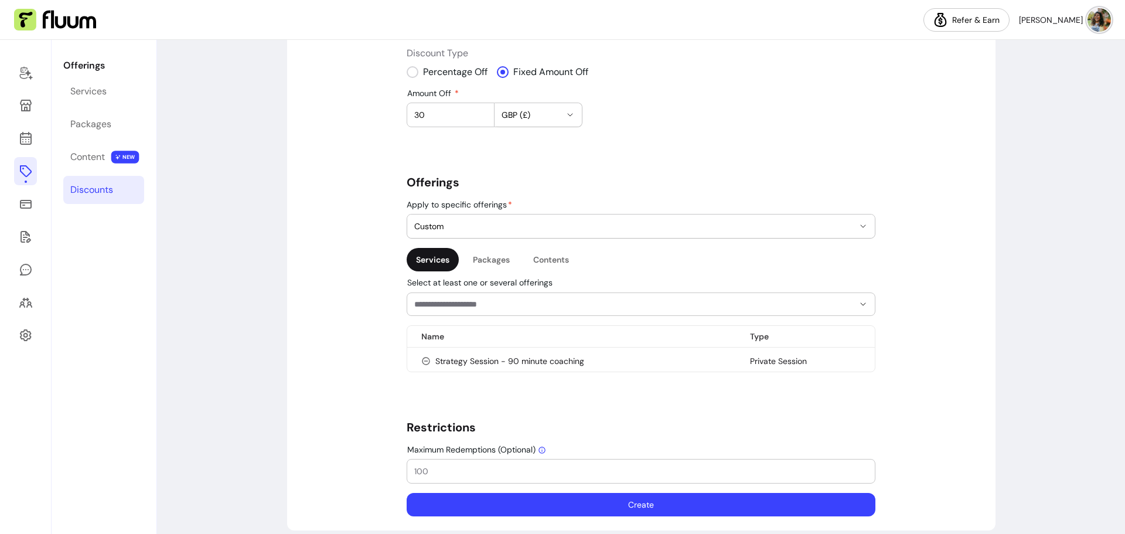
scroll to position [247, 0]
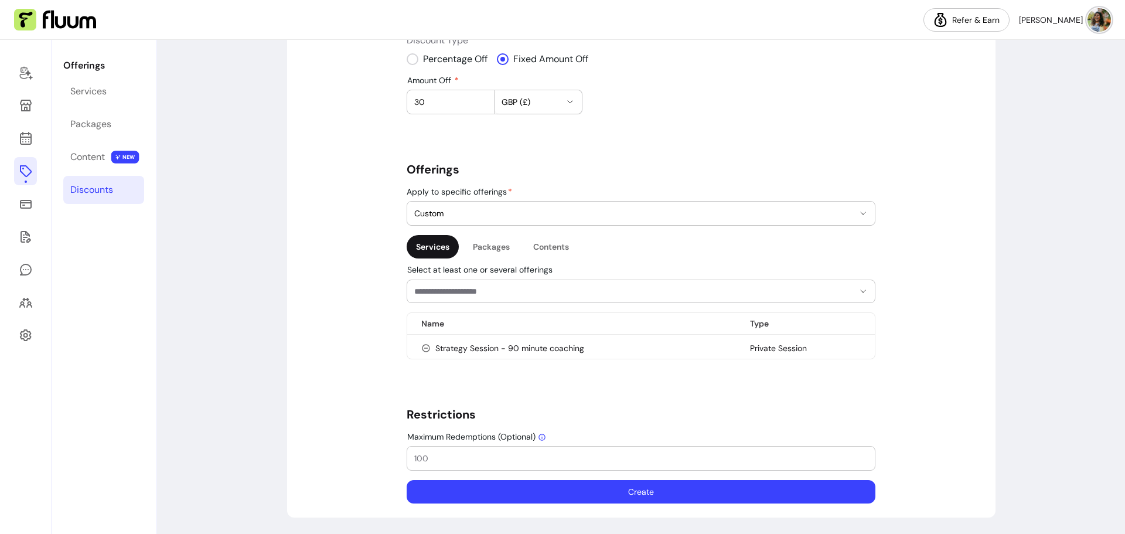
drag, startPoint x: 494, startPoint y: 460, endPoint x: 374, endPoint y: 455, distance: 120.2
click at [374, 455] on div "**********" at bounding box center [641, 178] width 708 height 677
type input "30"
click at [606, 491] on button "Create" at bounding box center [641, 491] width 469 height 23
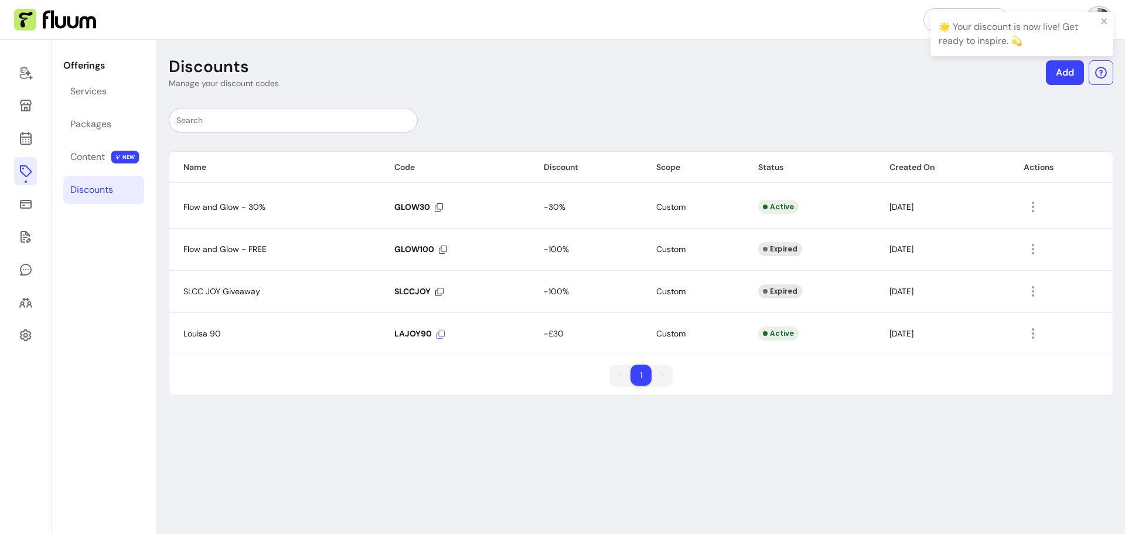
click at [438, 334] on icon at bounding box center [440, 334] width 8 height 8
click at [1056, 69] on link "Add" at bounding box center [1064, 73] width 37 height 24
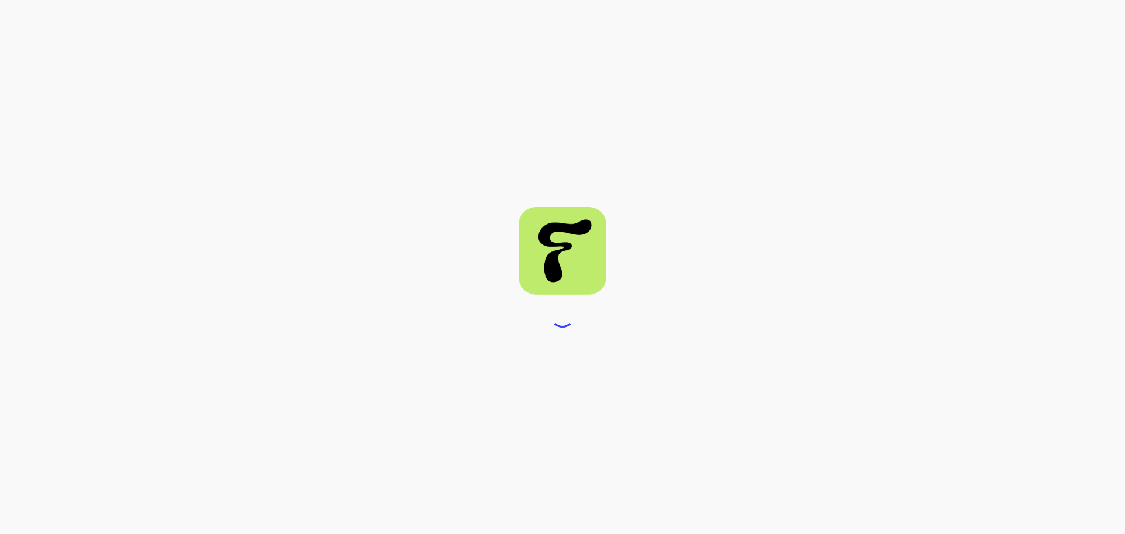
select select "****"
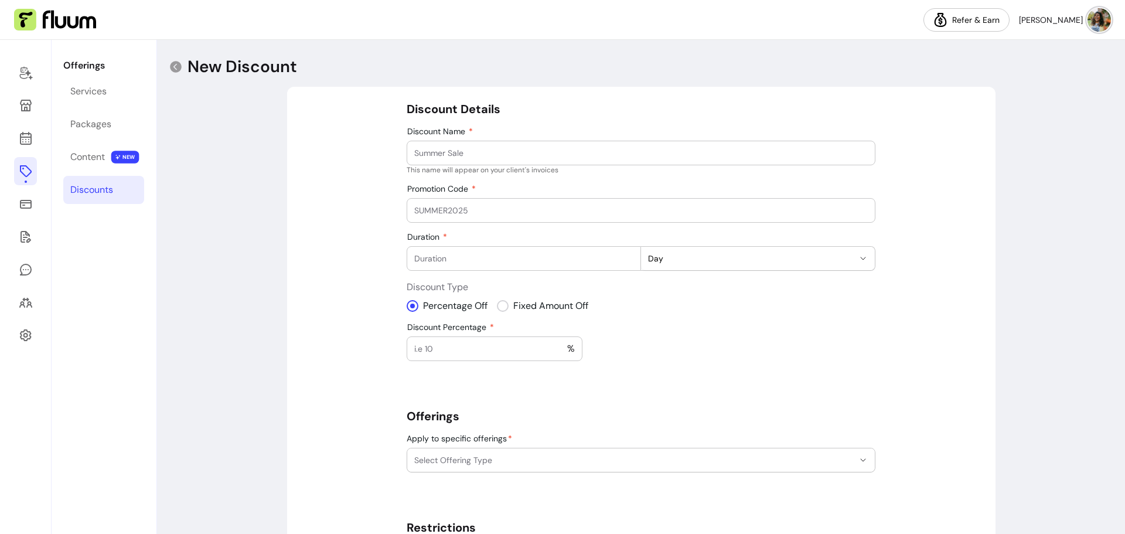
click at [482, 156] on input "Discount Name" at bounding box center [640, 153] width 453 height 12
type input "Louisa60"
click at [467, 202] on div at bounding box center [640, 210] width 453 height 23
type input "LAJOY60"
click at [466, 255] on input "Duration" at bounding box center [523, 258] width 219 height 12
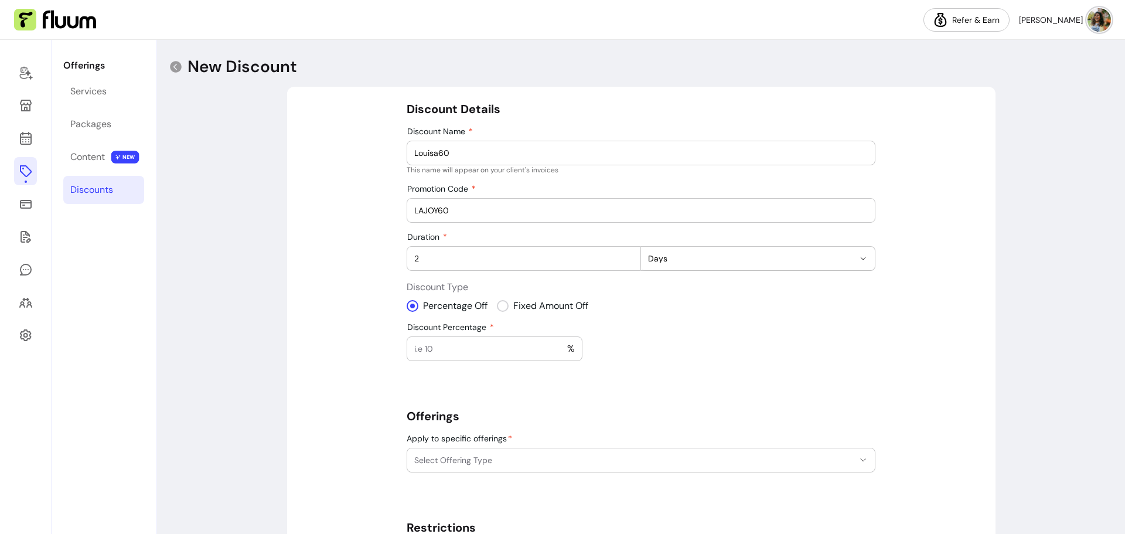
type input "2"
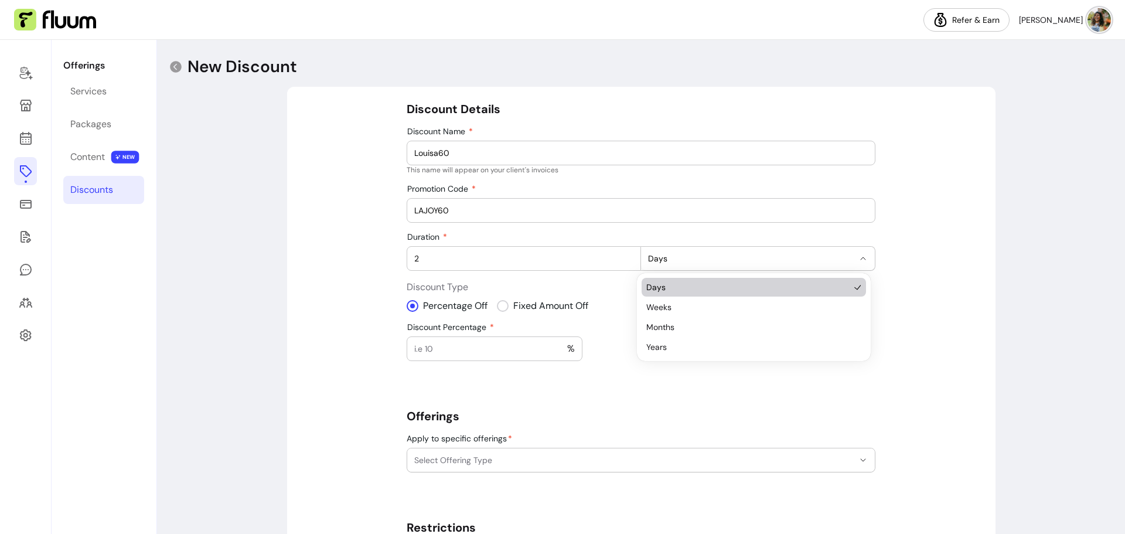
click at [783, 262] on span "Days" at bounding box center [751, 258] width 206 height 12
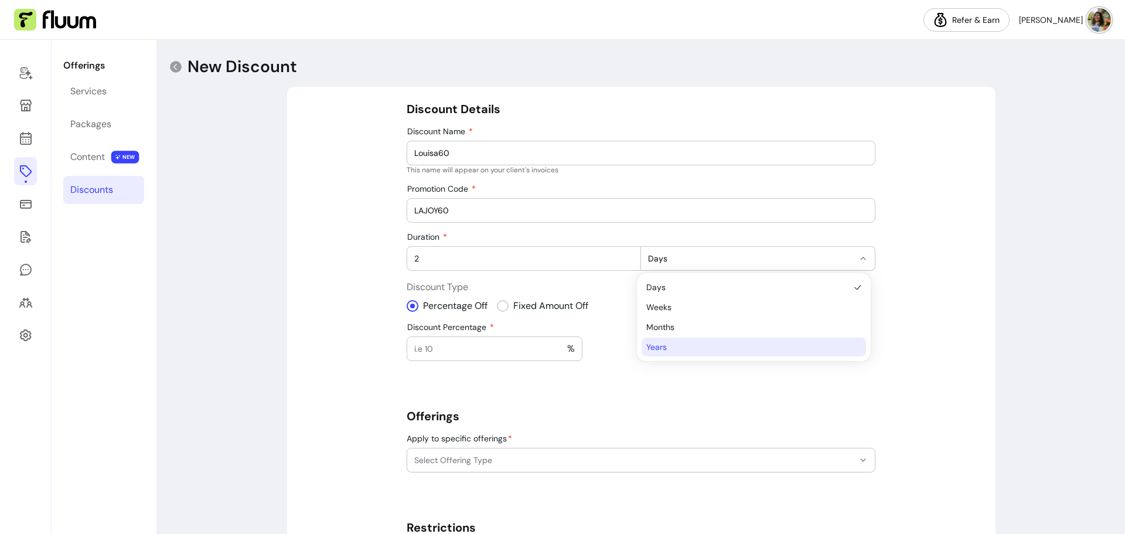
click at [721, 343] on span "Years" at bounding box center [747, 347] width 203 height 12
select select "*****"
select select "***"
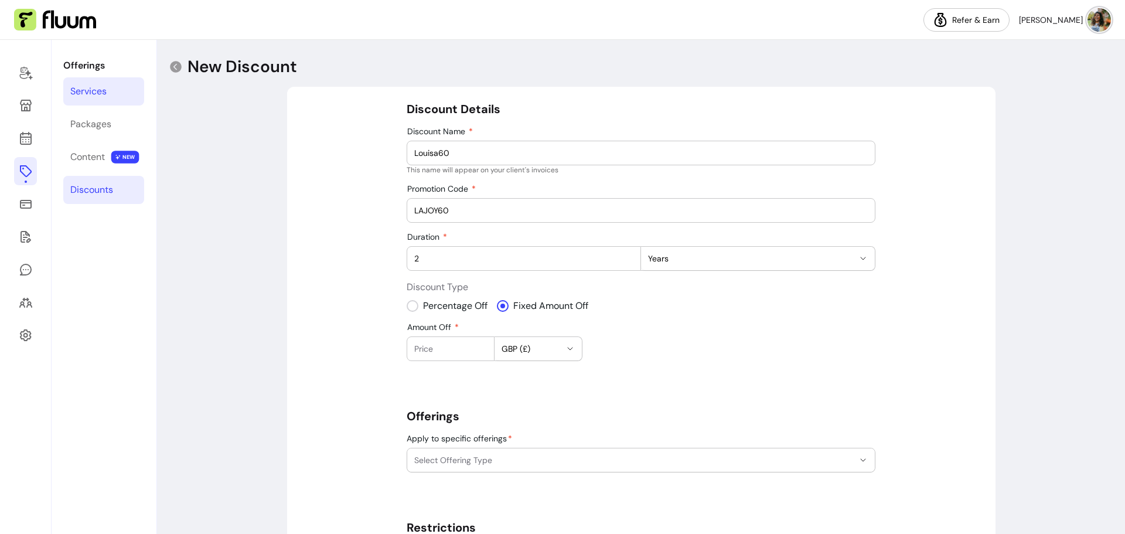
click at [97, 95] on div "Services" at bounding box center [88, 91] width 36 height 14
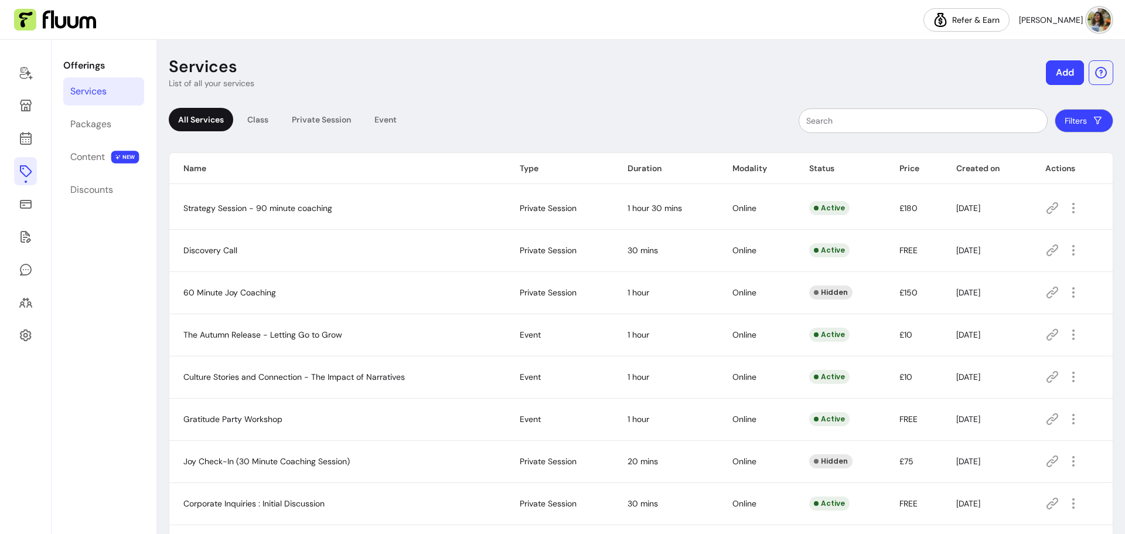
click at [1047, 207] on icon at bounding box center [1053, 208] width 12 height 12
click at [1048, 291] on icon at bounding box center [1052, 292] width 14 height 14
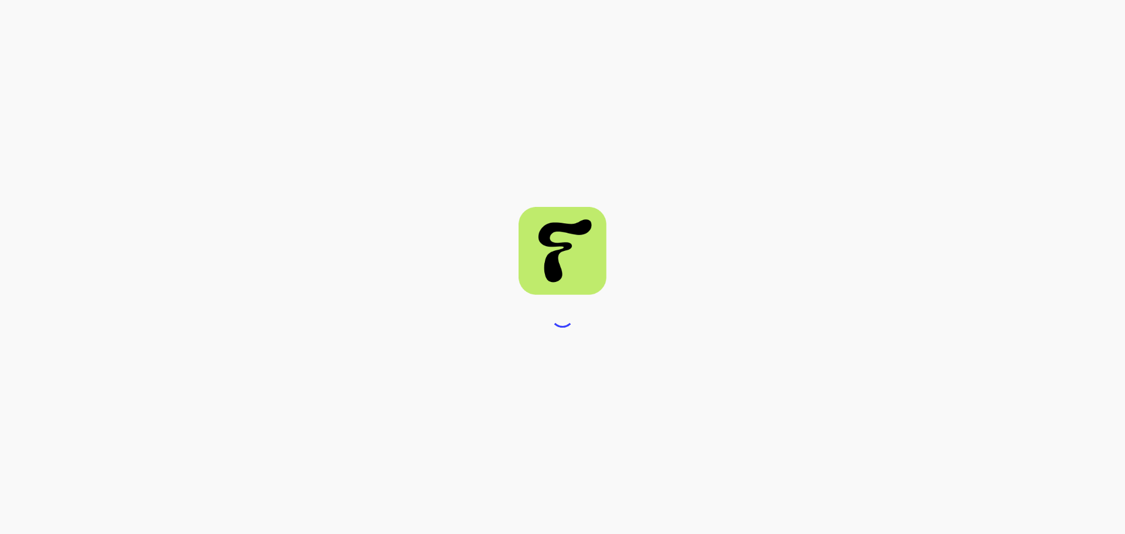
select select "****"
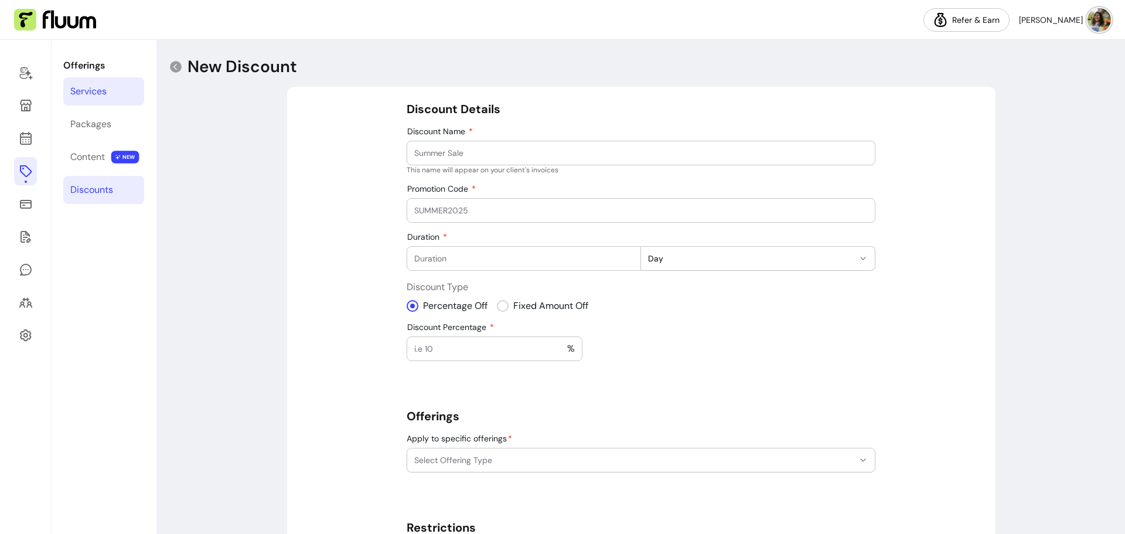
click at [90, 94] on div "Services" at bounding box center [88, 91] width 36 height 14
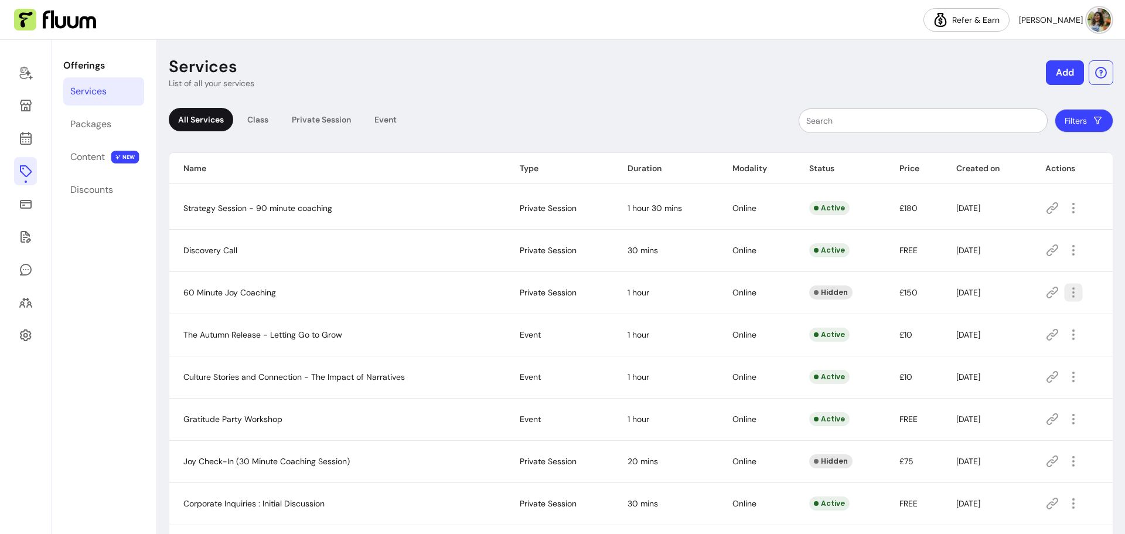
click at [1069, 289] on icon "button" at bounding box center [1073, 291] width 13 height 13
click at [993, 369] on span "Show" at bounding box center [1024, 371] width 86 height 12
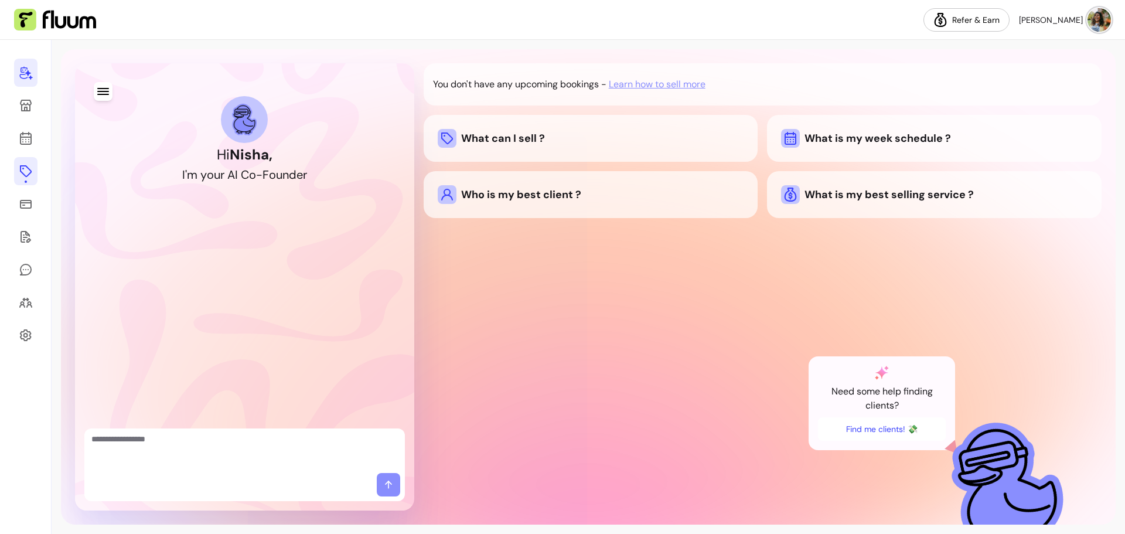
click at [29, 170] on icon at bounding box center [26, 171] width 14 height 14
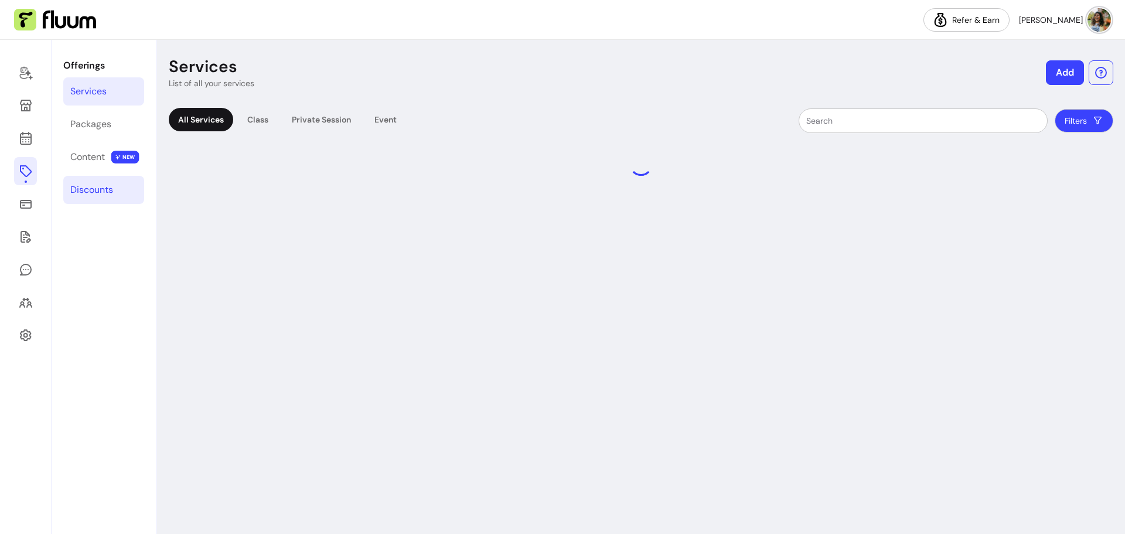
click at [86, 190] on div "Discounts" at bounding box center [91, 190] width 43 height 14
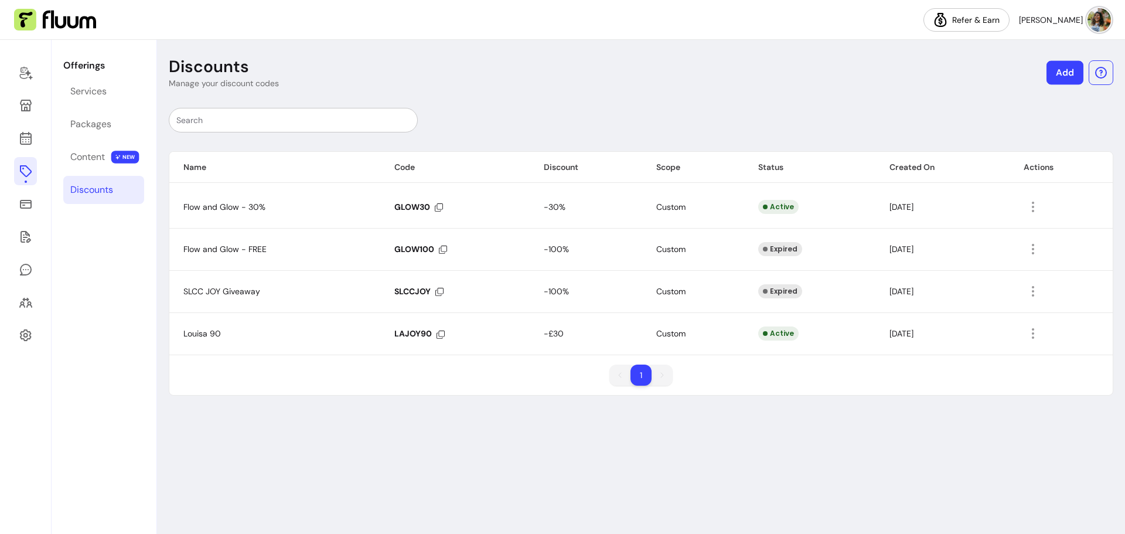
click at [1067, 71] on link "Add" at bounding box center [1064, 73] width 37 height 24
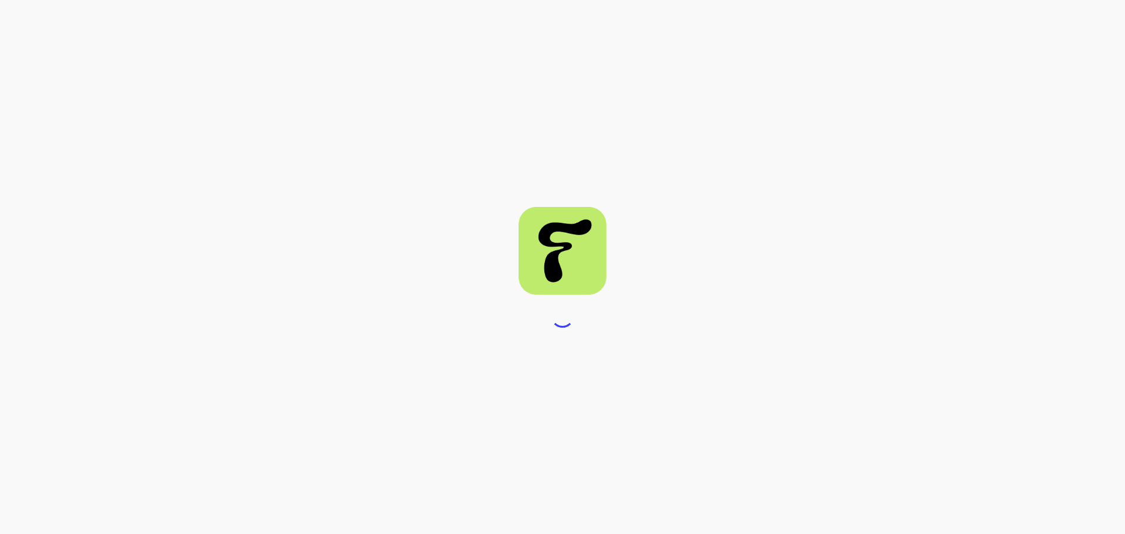
select select "****"
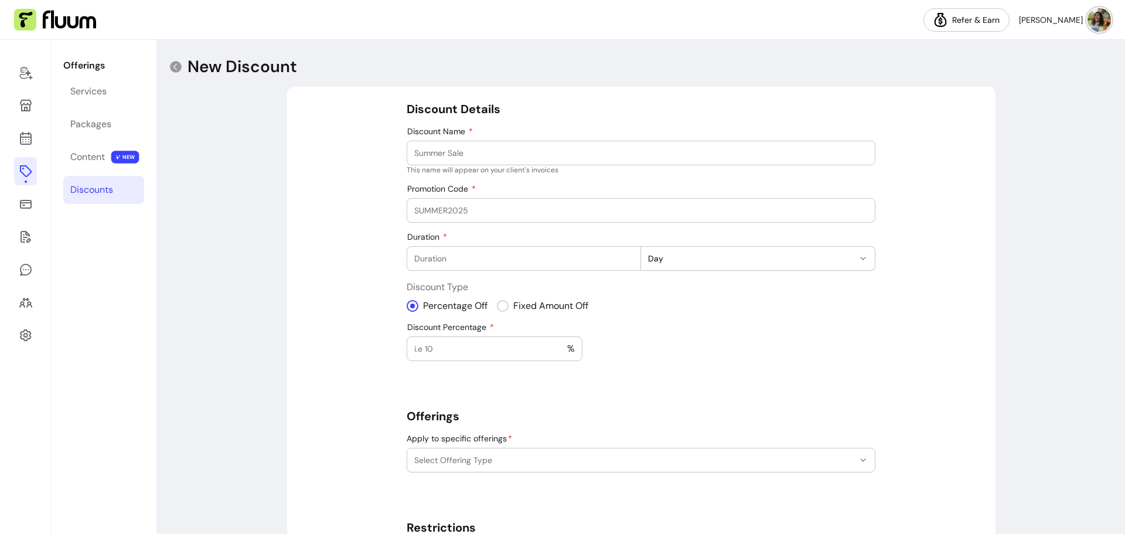
click at [469, 156] on input "Discount Name" at bounding box center [640, 153] width 453 height 12
type input "Louisa60"
click at [549, 215] on input "Promotion Code" at bounding box center [640, 210] width 453 height 12
type input "LAJOY60"
click at [540, 255] on input "Duration" at bounding box center [523, 258] width 219 height 12
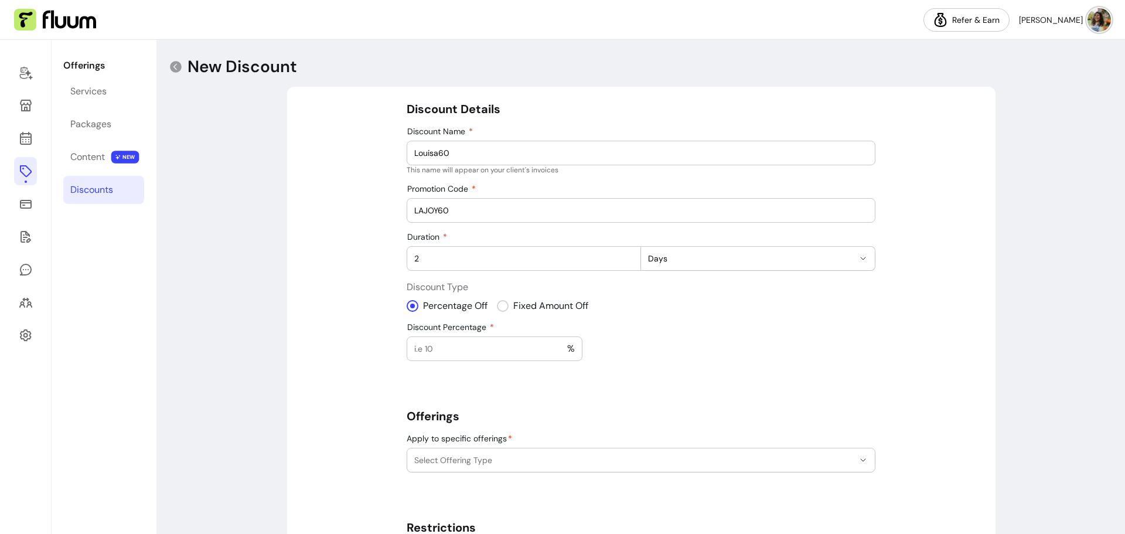
type input "2"
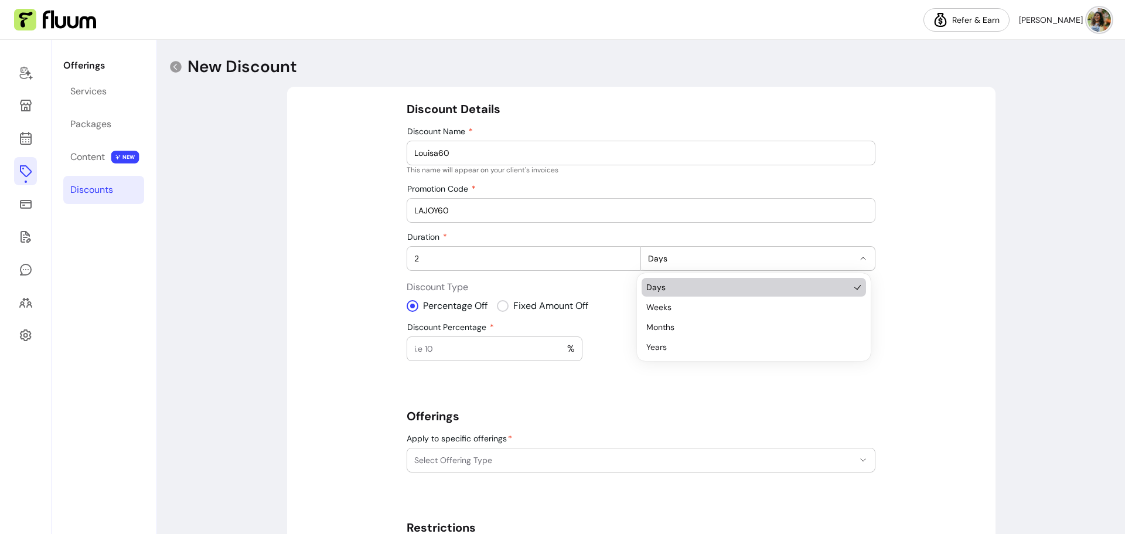
click at [732, 252] on span "Days" at bounding box center [751, 258] width 206 height 12
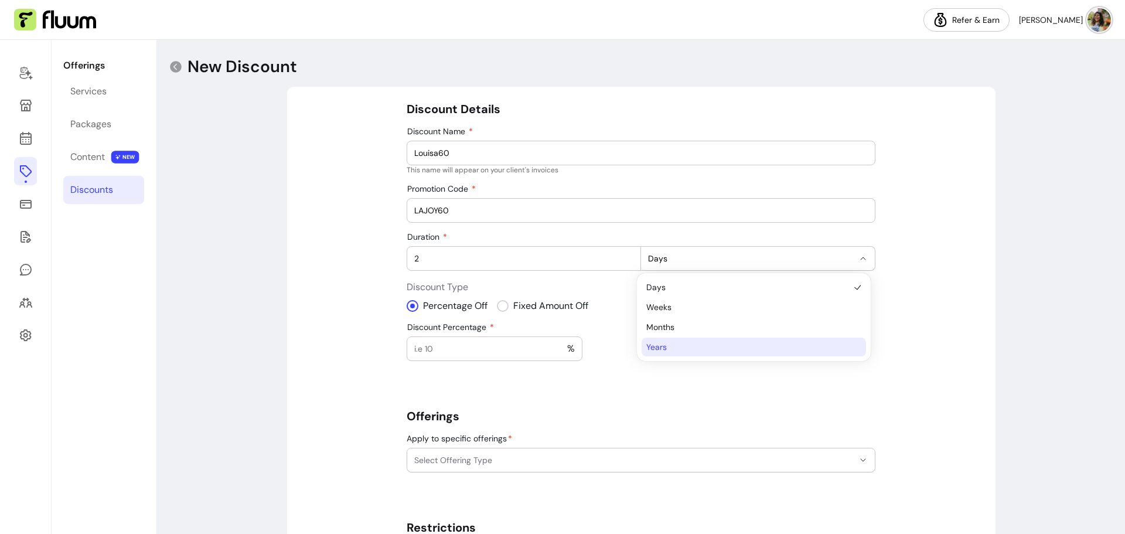
click at [692, 345] on span "Years" at bounding box center [747, 347] width 203 height 12
select select "*****"
select select "***"
click at [455, 351] on input "Amount Off" at bounding box center [450, 349] width 73 height 12
type input "50"
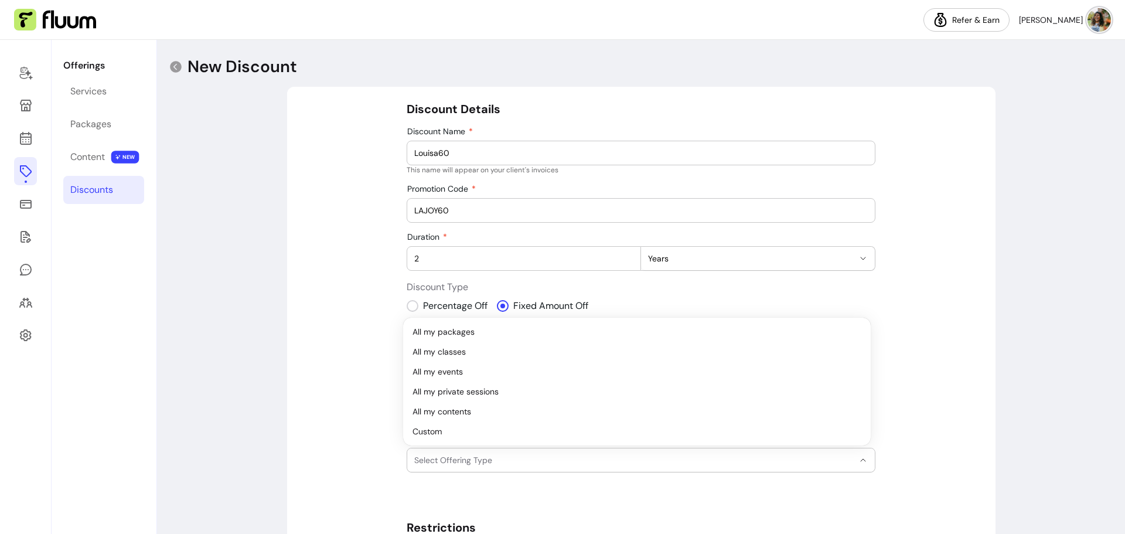
click at [522, 462] on span "Select Offering Type" at bounding box center [633, 460] width 439 height 12
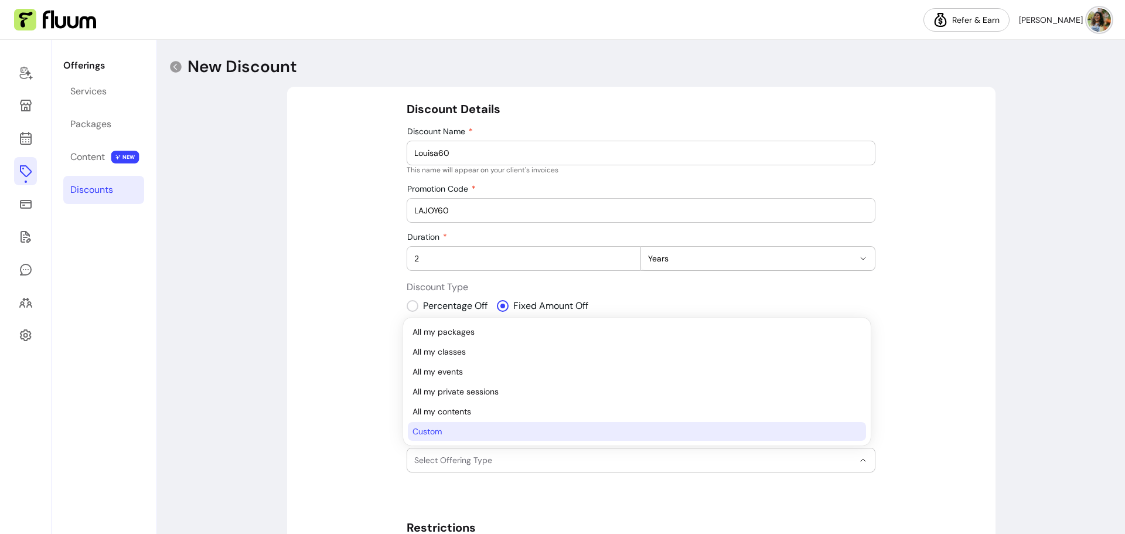
click at [474, 429] on span "Custom" at bounding box center [630, 431] width 437 height 12
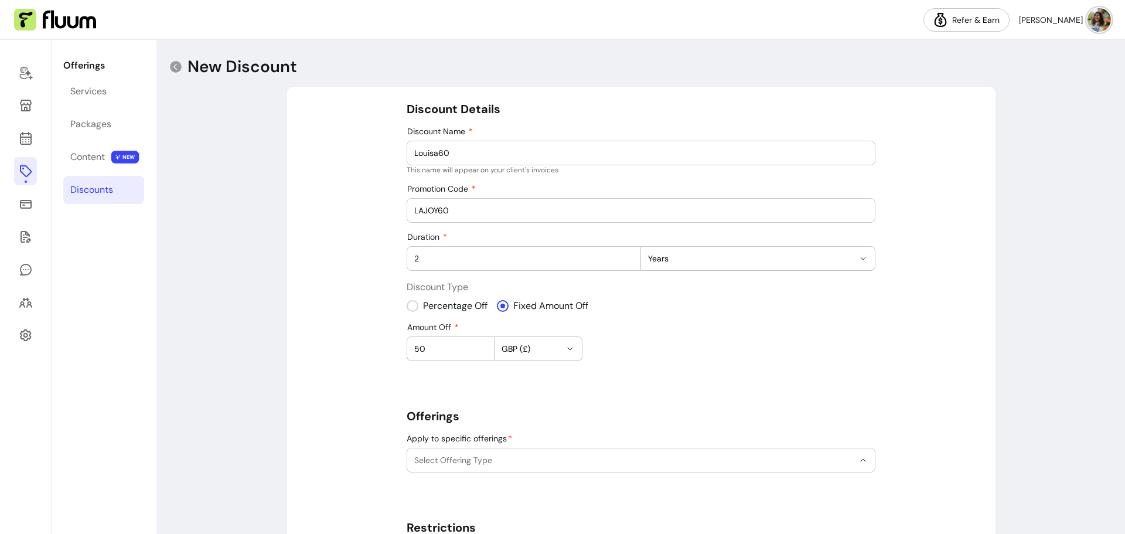
select select "******"
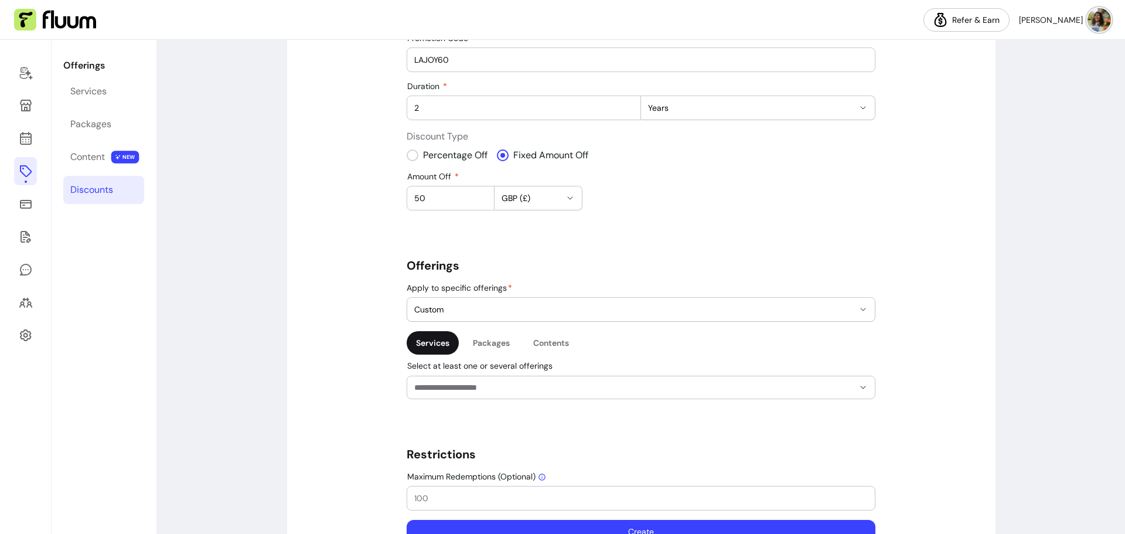
scroll to position [190, 0]
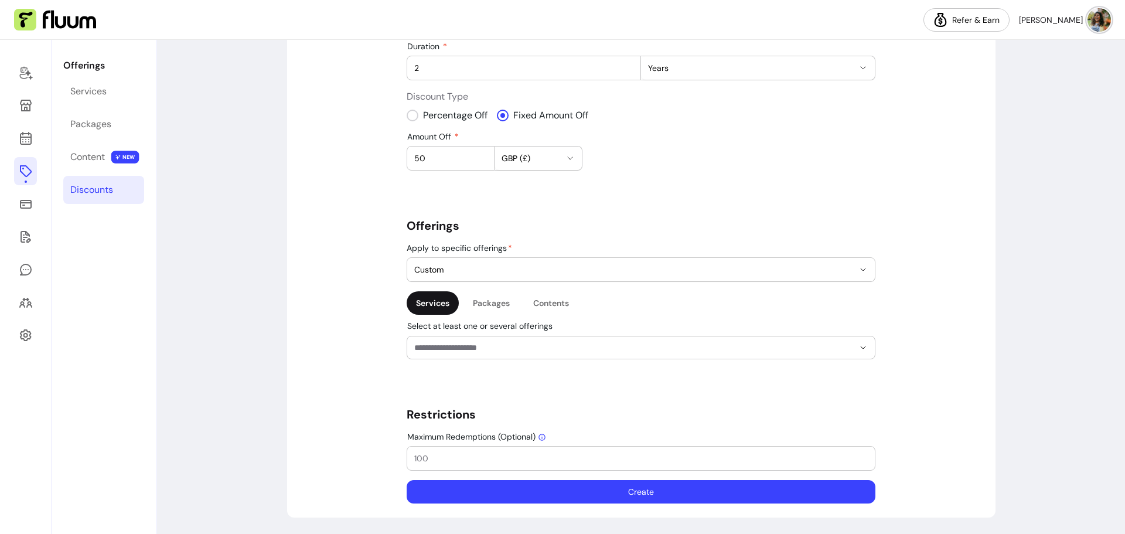
click at [522, 354] on div at bounding box center [640, 347] width 453 height 22
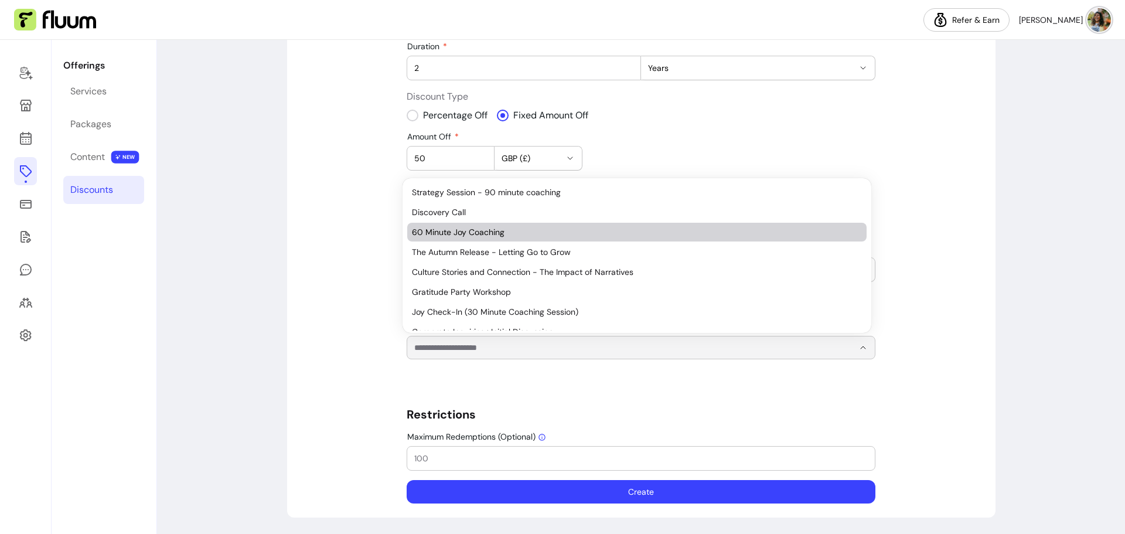
click at [501, 231] on span "60 Minute Joy Coaching" at bounding box center [631, 232] width 438 height 12
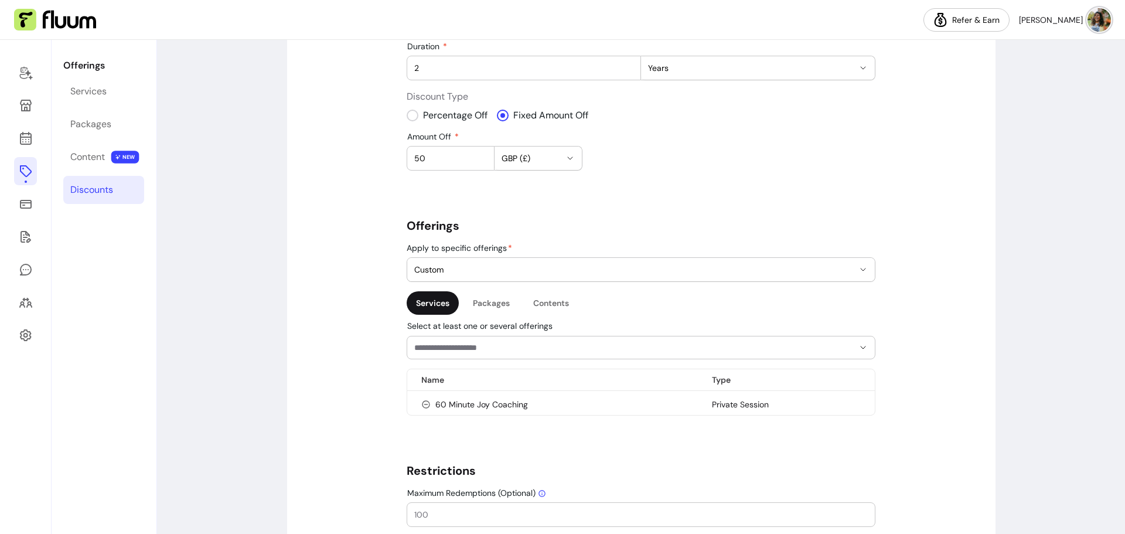
scroll to position [247, 0]
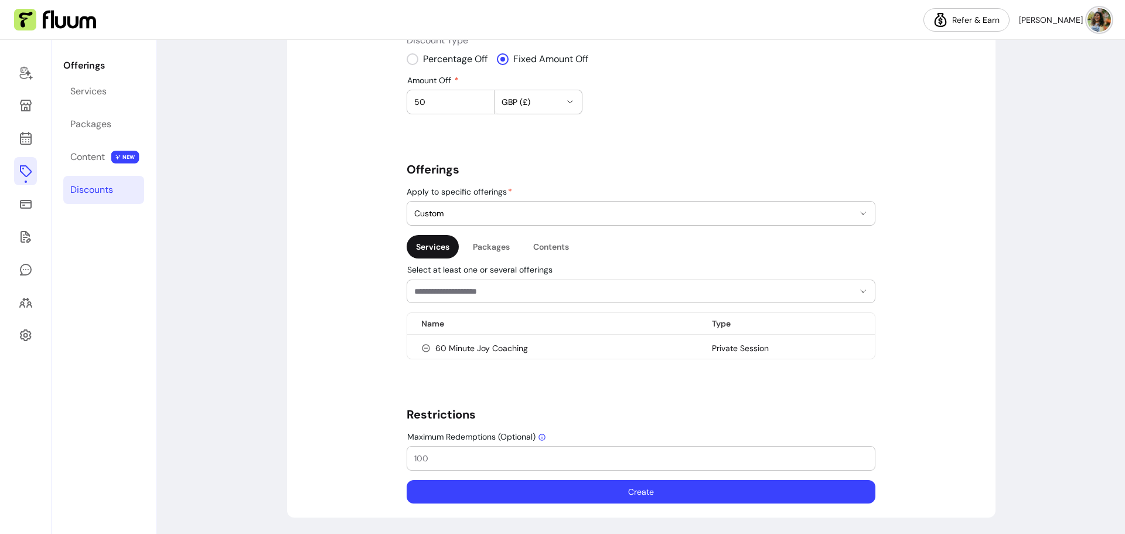
click at [451, 456] on input "Maximum Redemptions (Optional)" at bounding box center [640, 458] width 453 height 12
type input "30"
click at [586, 487] on button "Create" at bounding box center [641, 491] width 455 height 23
